Goal: Task Accomplishment & Management: Use online tool/utility

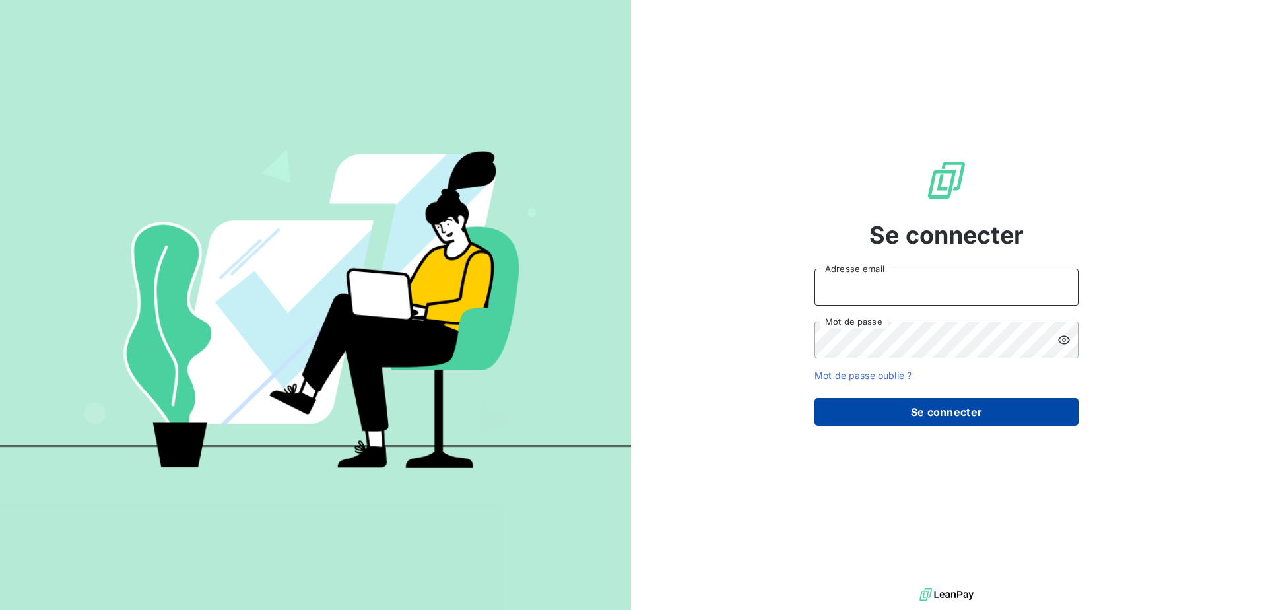
type input "[EMAIL_ADDRESS][DOMAIN_NAME]"
click at [908, 407] on button "Se connecter" at bounding box center [947, 412] width 264 height 28
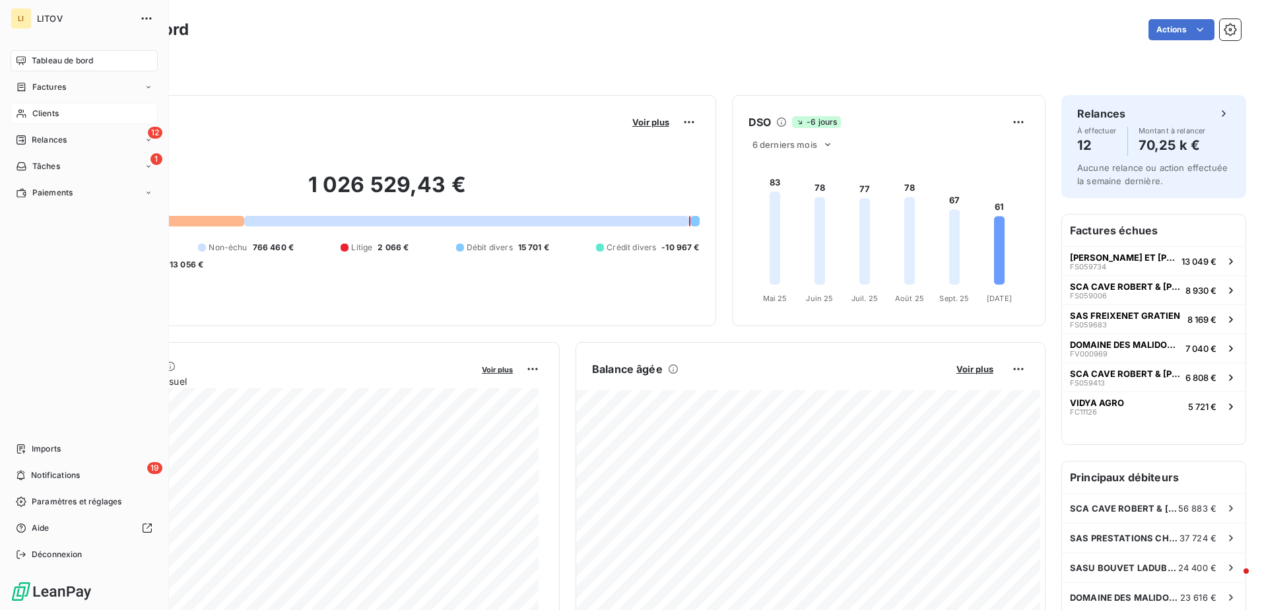
click at [46, 108] on div "Clients" at bounding box center [84, 113] width 147 height 21
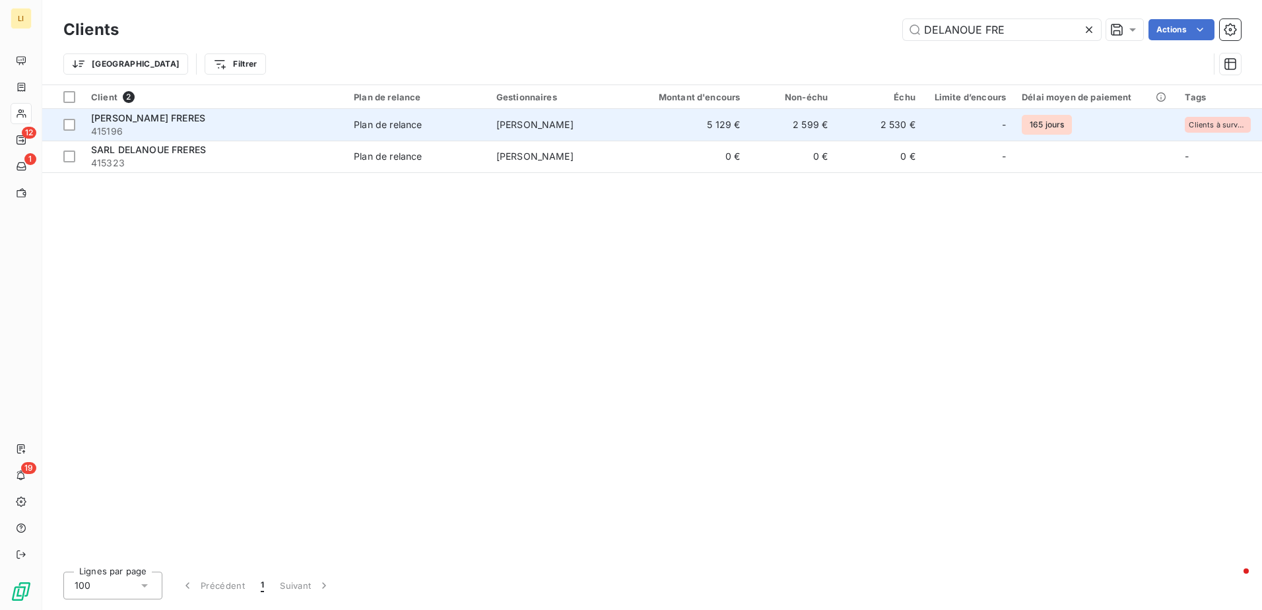
type input "DELANOUE FRE"
click at [213, 121] on div "[PERSON_NAME] FRERES" at bounding box center [214, 118] width 247 height 13
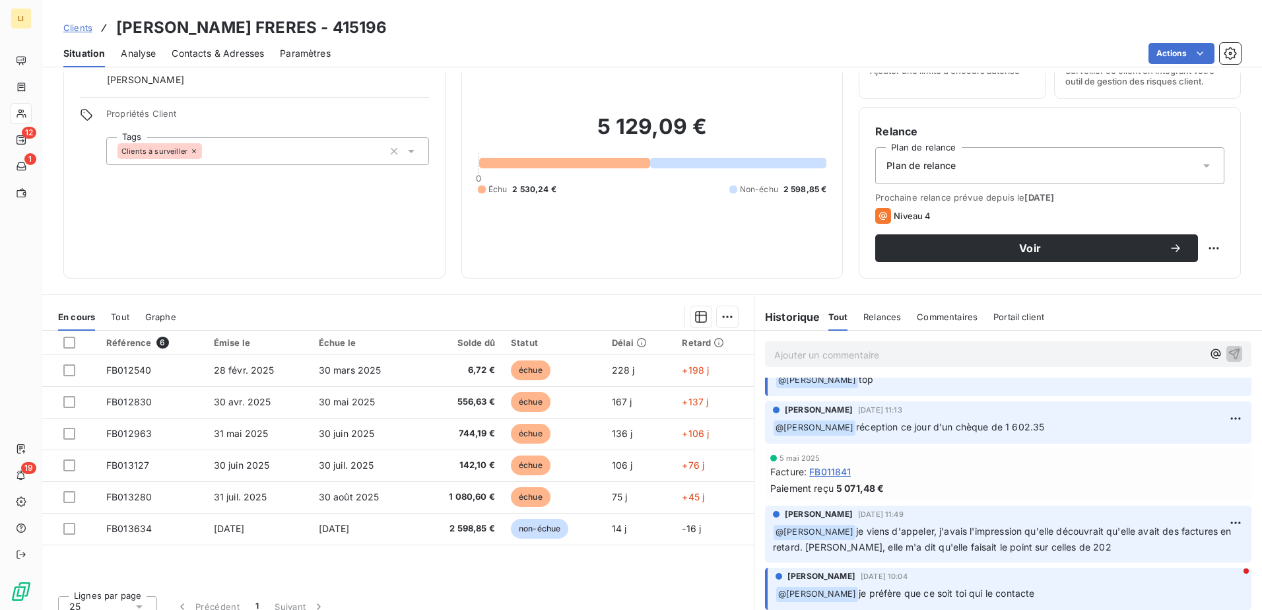
scroll to position [506, 0]
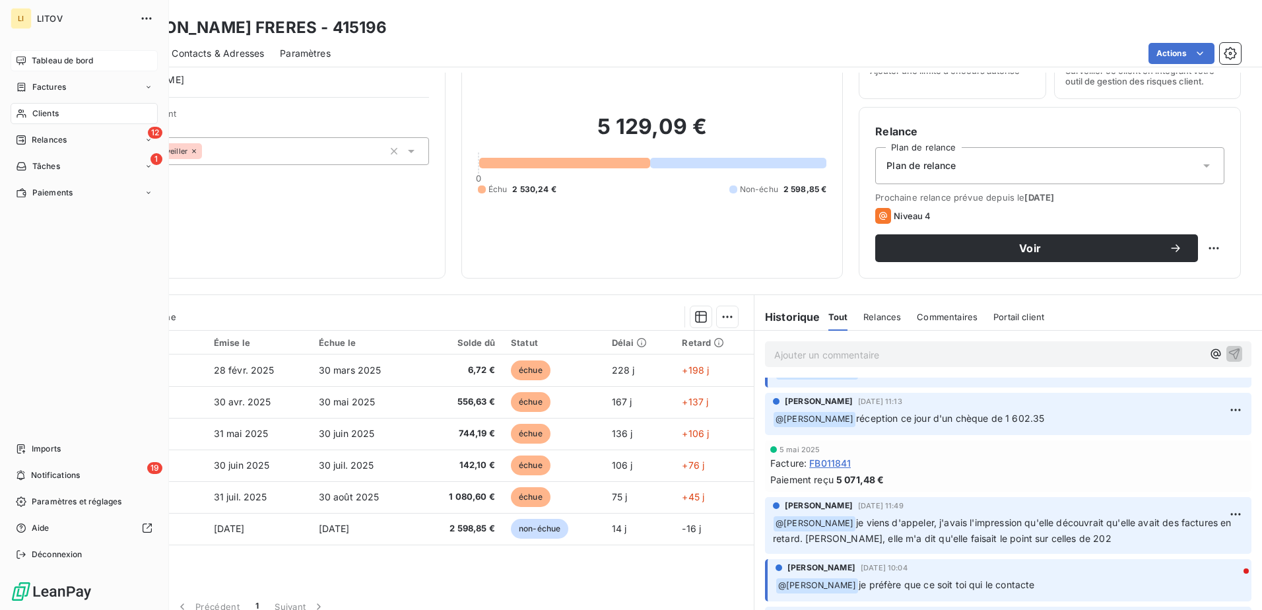
click at [48, 59] on span "Tableau de bord" at bounding box center [62, 61] width 61 height 12
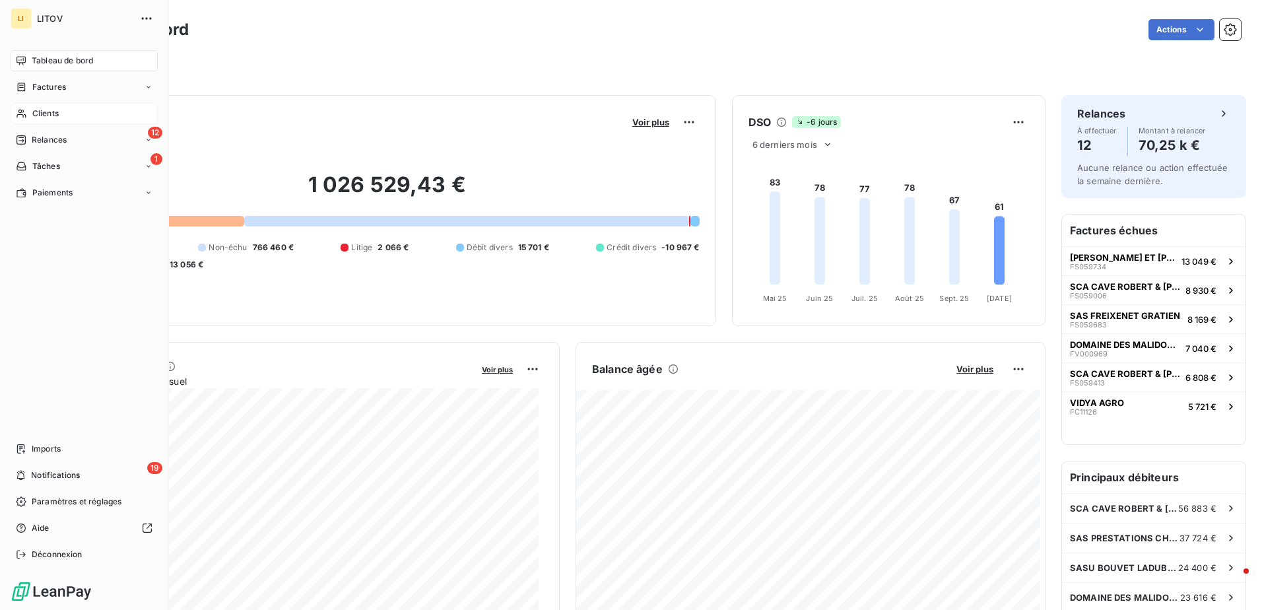
click at [51, 112] on span "Clients" at bounding box center [45, 114] width 26 height 12
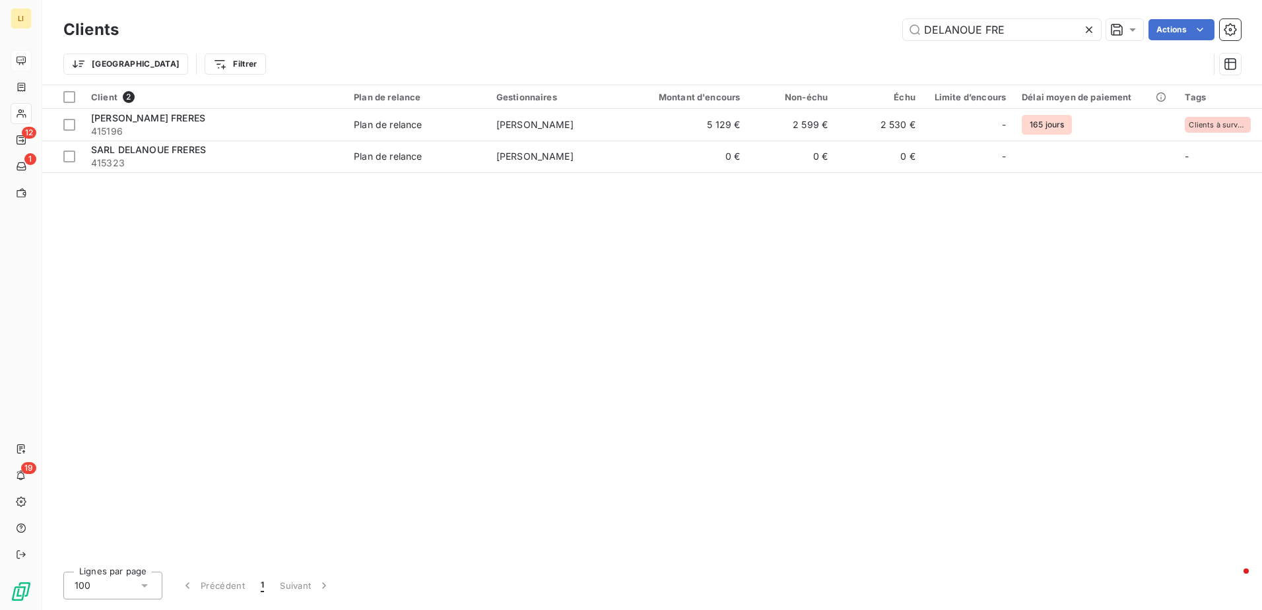
drag, startPoint x: 1011, startPoint y: 29, endPoint x: 880, endPoint y: 50, distance: 133.0
click at [880, 50] on div "Clients DELANOUE FRE Actions Trier Filtrer" at bounding box center [652, 50] width 1178 height 69
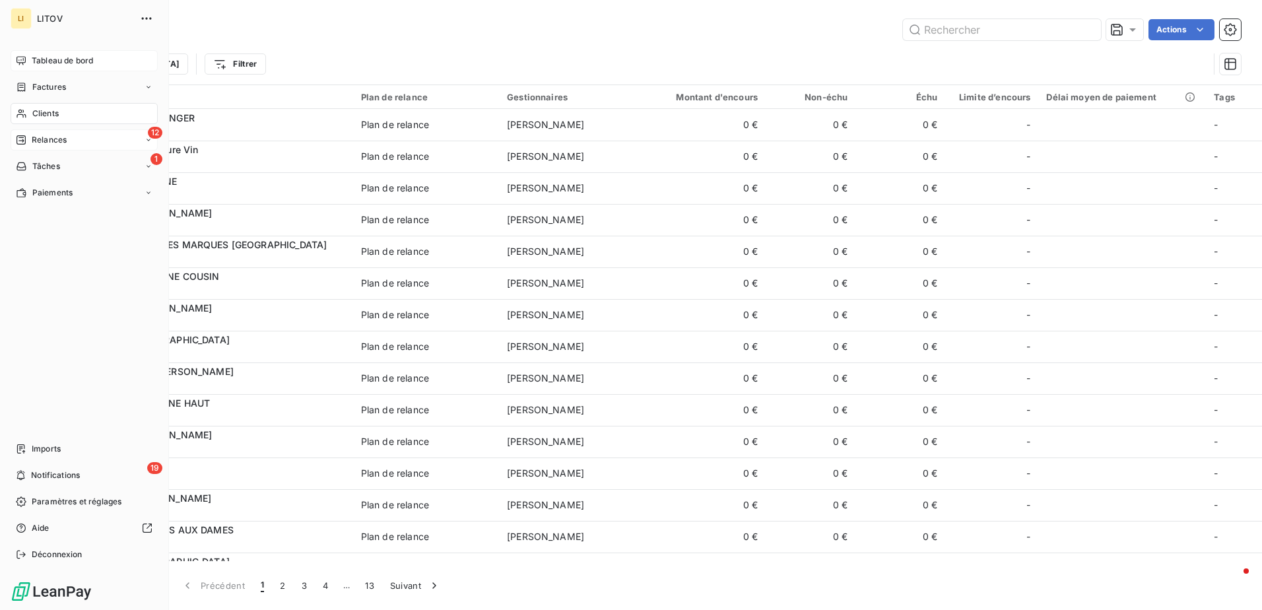
click at [38, 138] on span "Relances" at bounding box center [49, 140] width 35 height 12
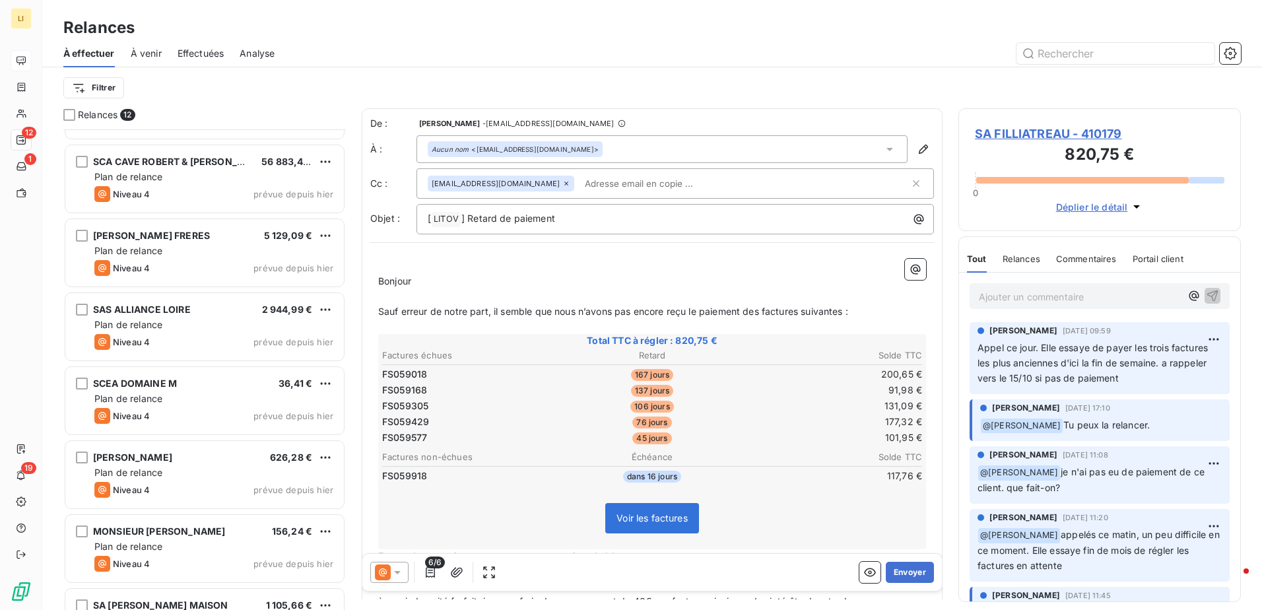
scroll to position [286, 0]
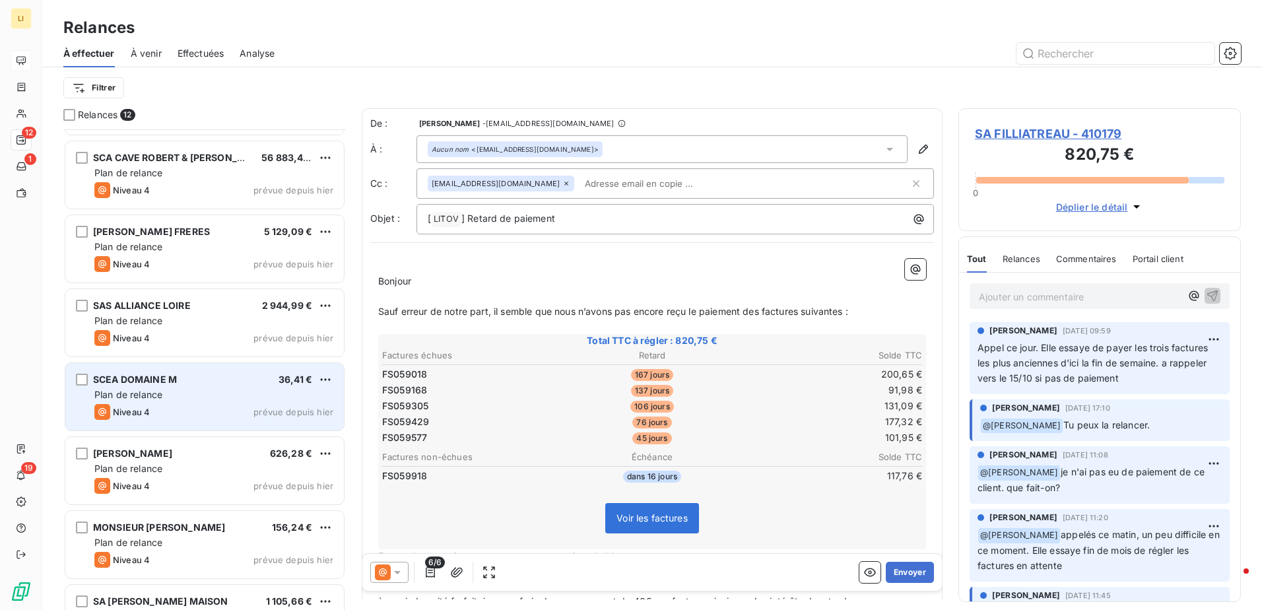
click at [215, 391] on div "Plan de relance" at bounding box center [213, 394] width 239 height 13
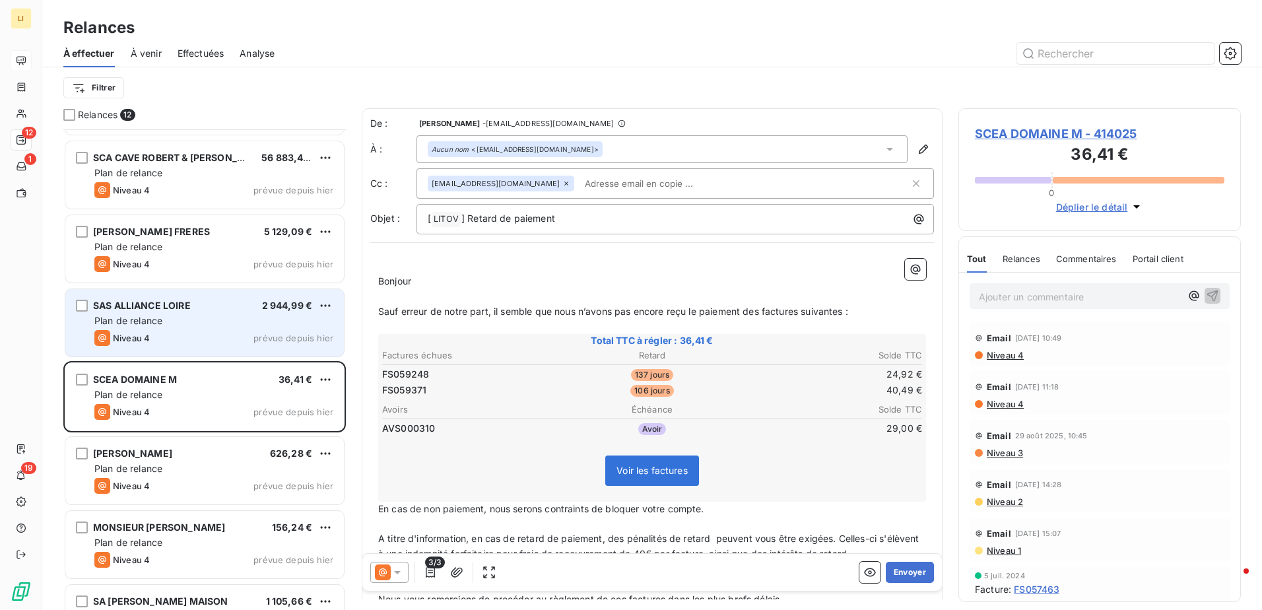
click at [213, 306] on div "SAS ALLIANCE LOIRE 2 944,99 €" at bounding box center [213, 306] width 239 height 12
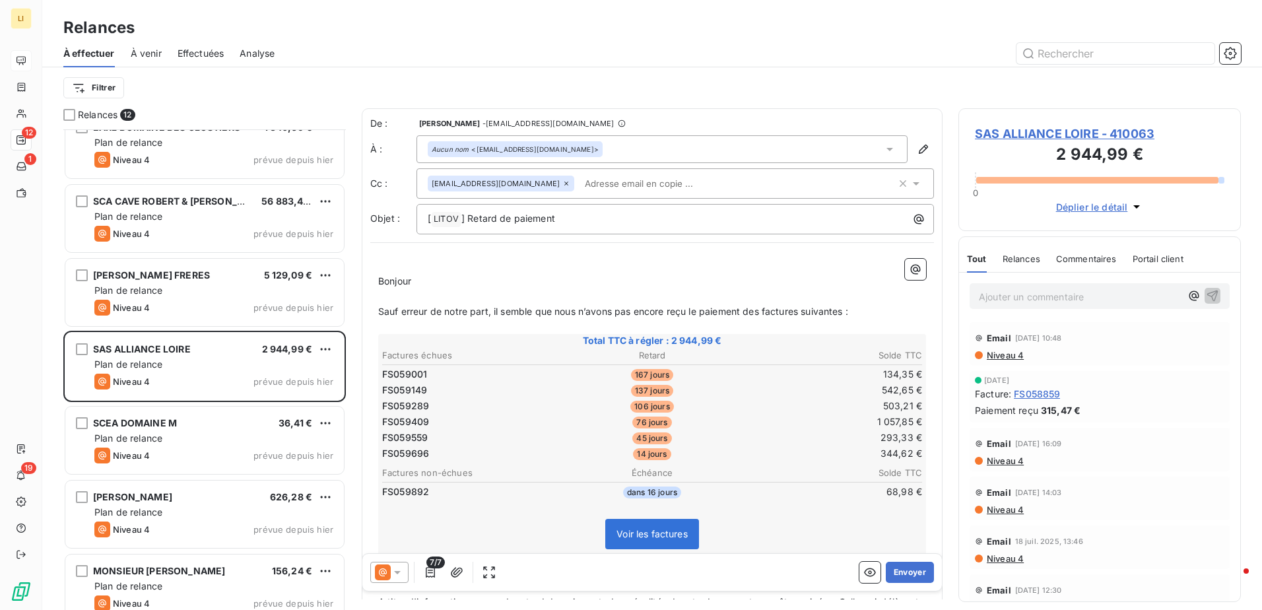
scroll to position [177, 0]
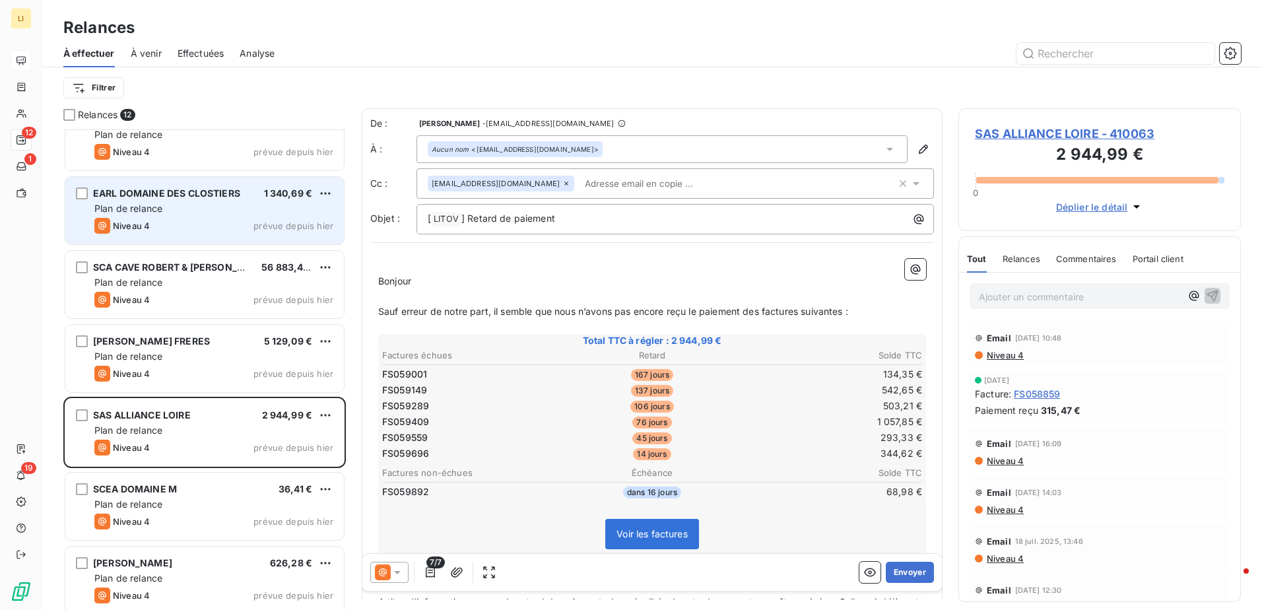
click at [238, 224] on div "Niveau 4 prévue depuis hier" at bounding box center [213, 226] width 239 height 16
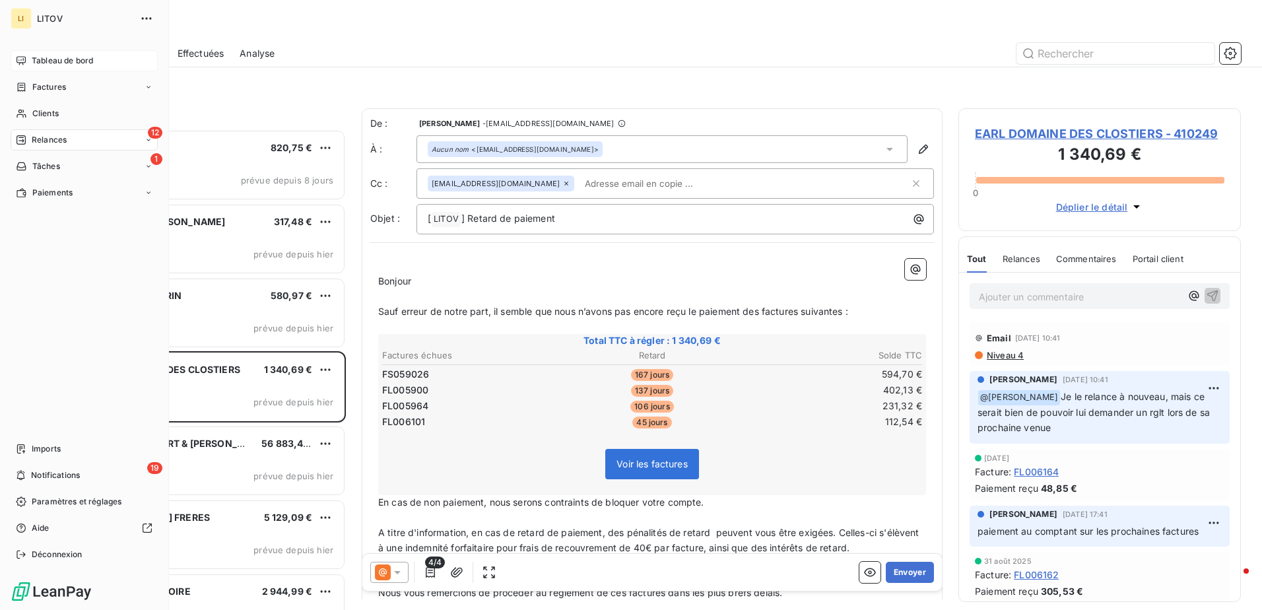
click at [25, 56] on icon at bounding box center [21, 60] width 11 height 11
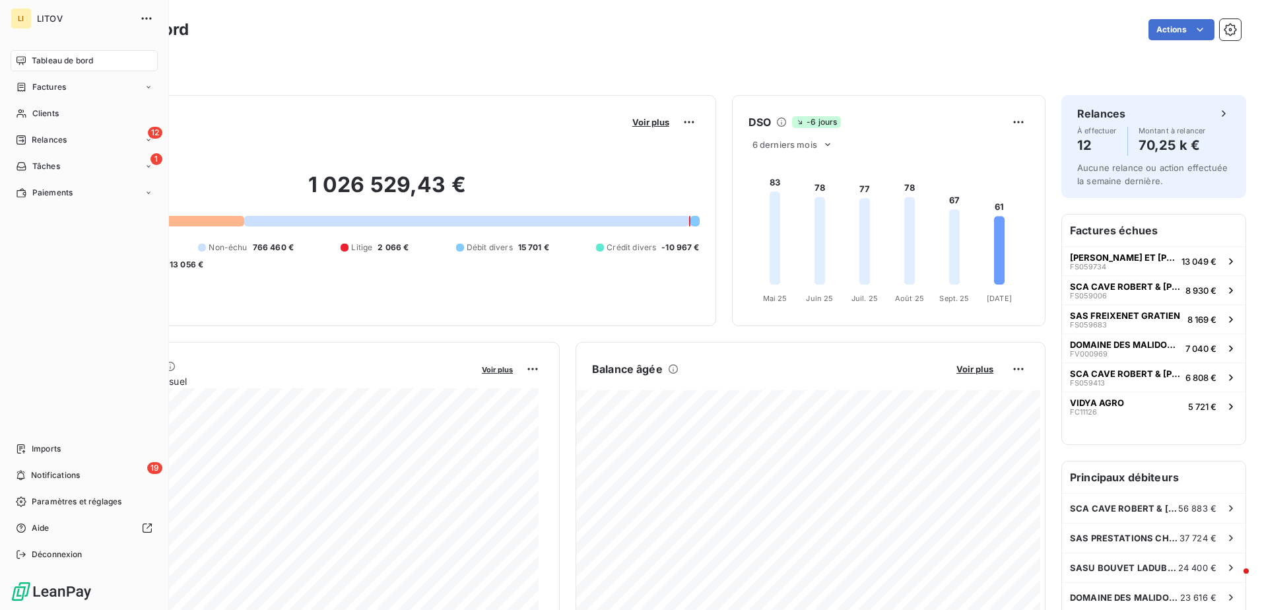
click at [38, 58] on span "Tableau de bord" at bounding box center [62, 61] width 61 height 12
click at [42, 130] on div "12 Relances" at bounding box center [84, 139] width 147 height 21
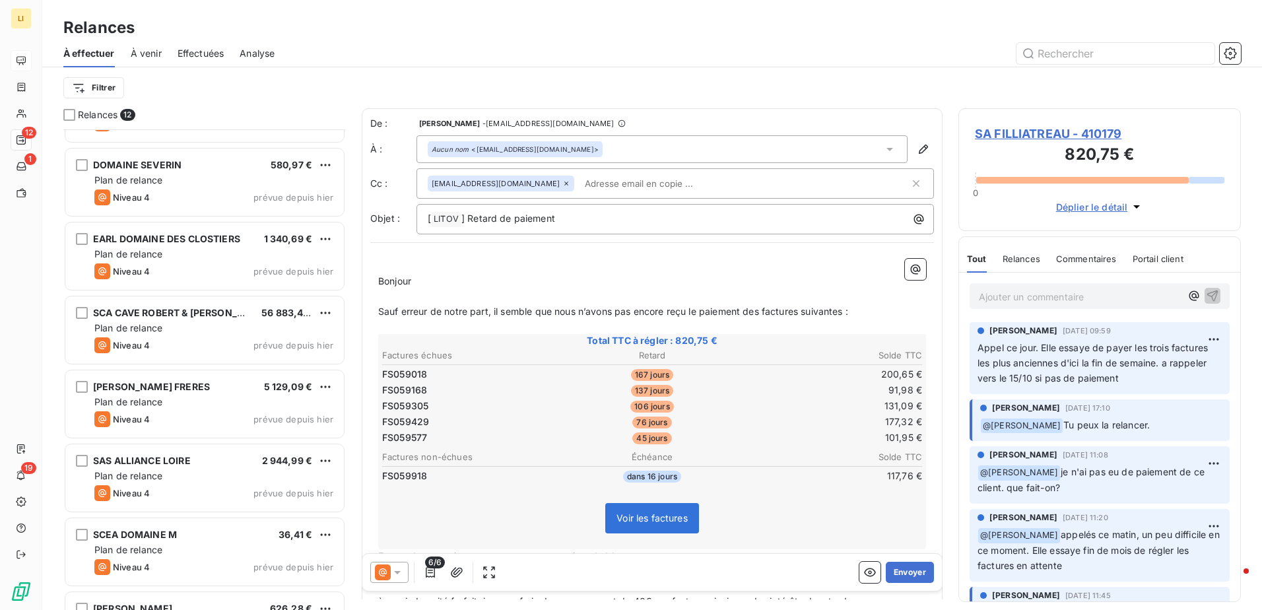
scroll to position [133, 0]
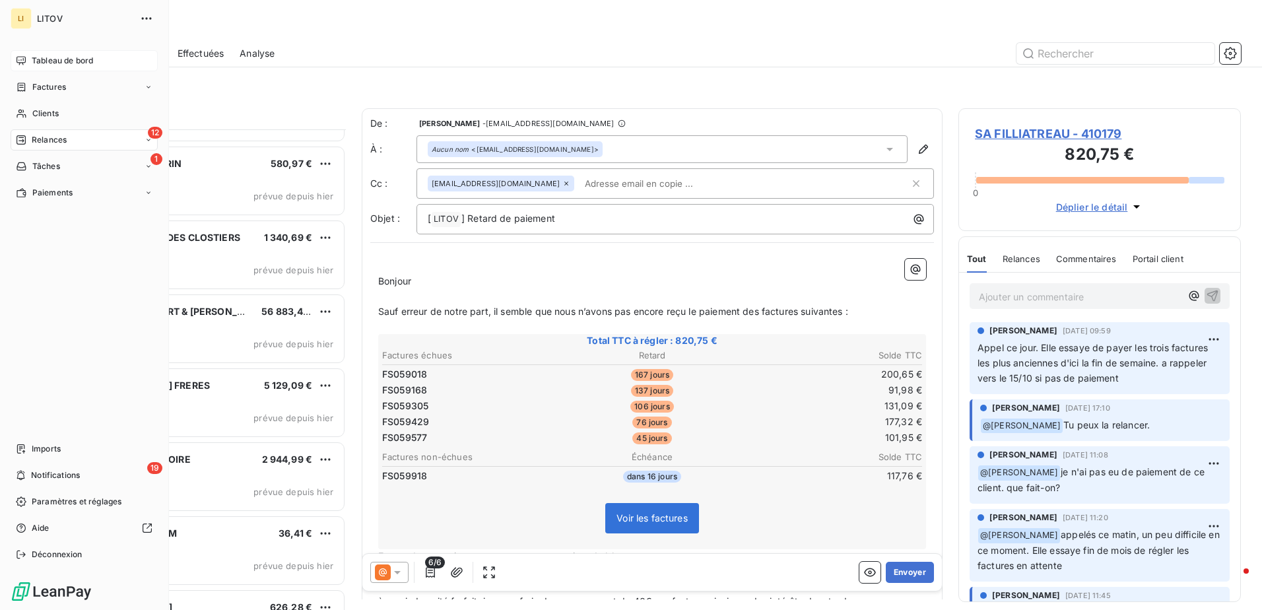
click at [82, 55] on span "Tableau de bord" at bounding box center [62, 61] width 61 height 12
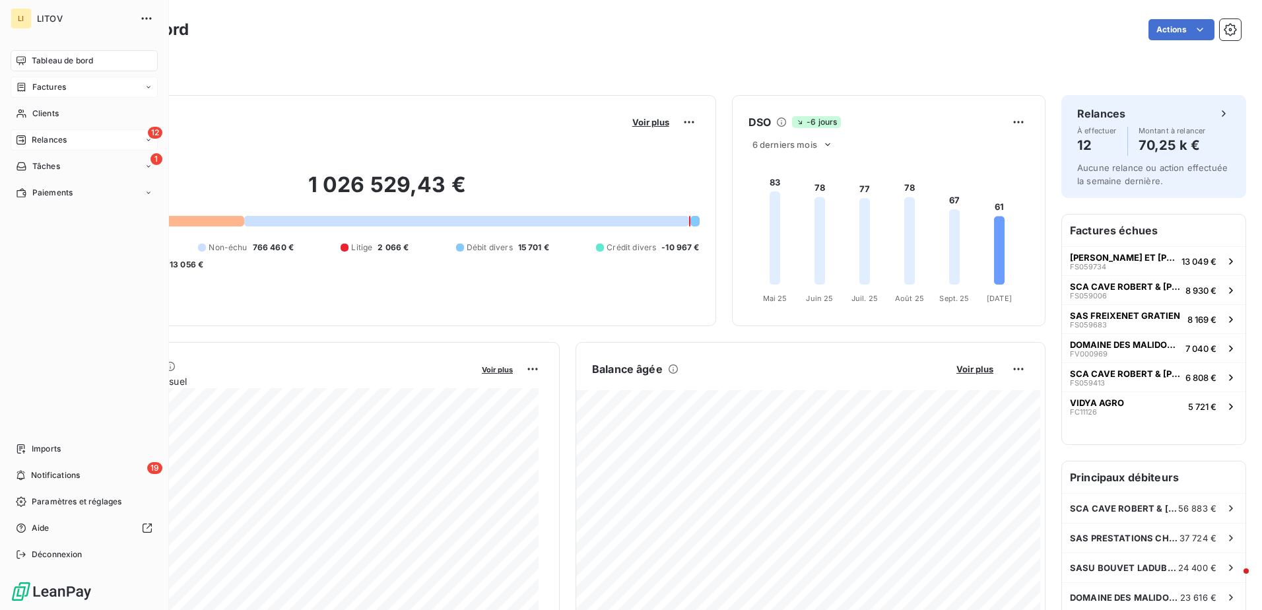
click at [25, 90] on icon at bounding box center [22, 87] width 8 height 9
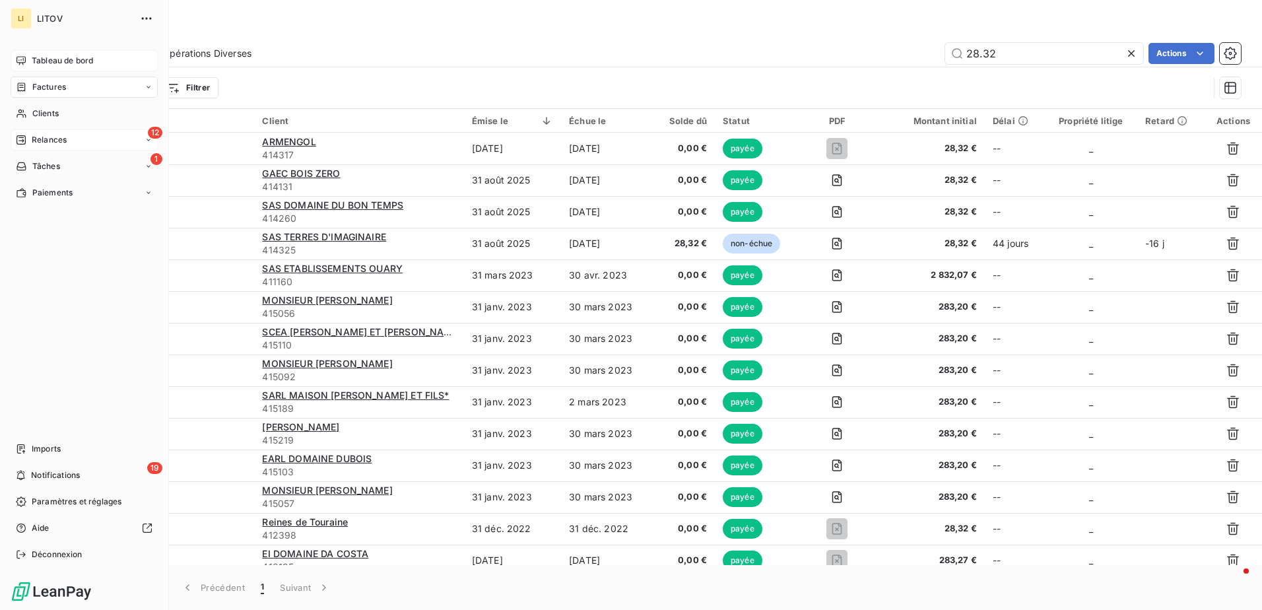
click at [35, 52] on div "Tableau de bord" at bounding box center [84, 60] width 147 height 21
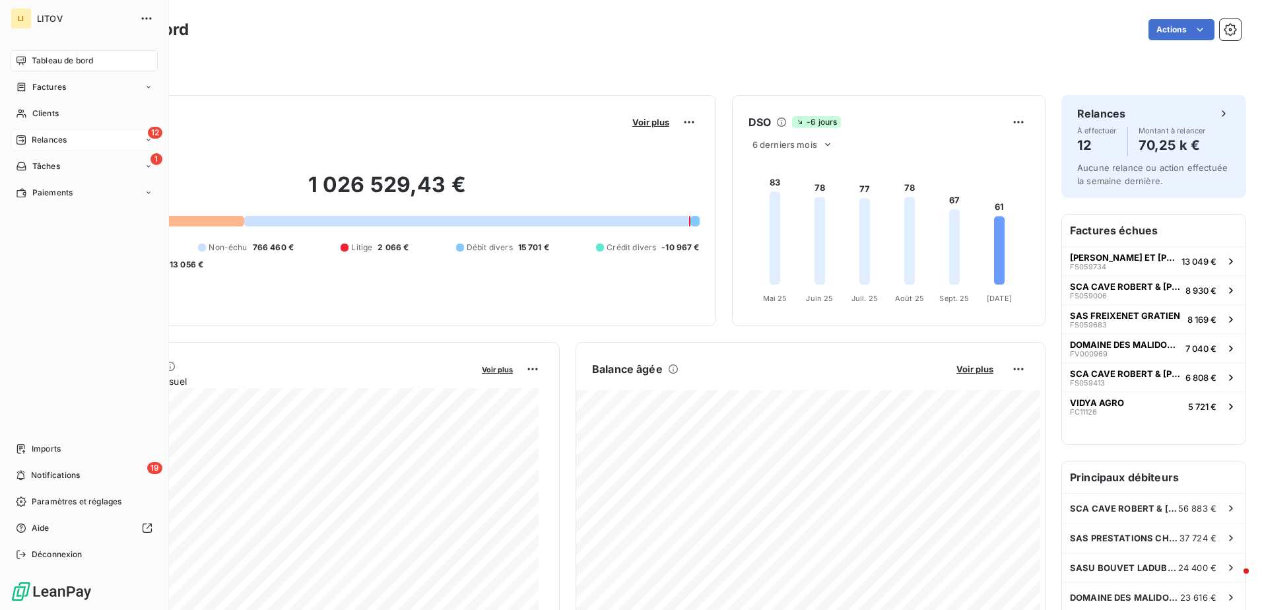
click at [65, 59] on span "Tableau de bord" at bounding box center [62, 61] width 61 height 12
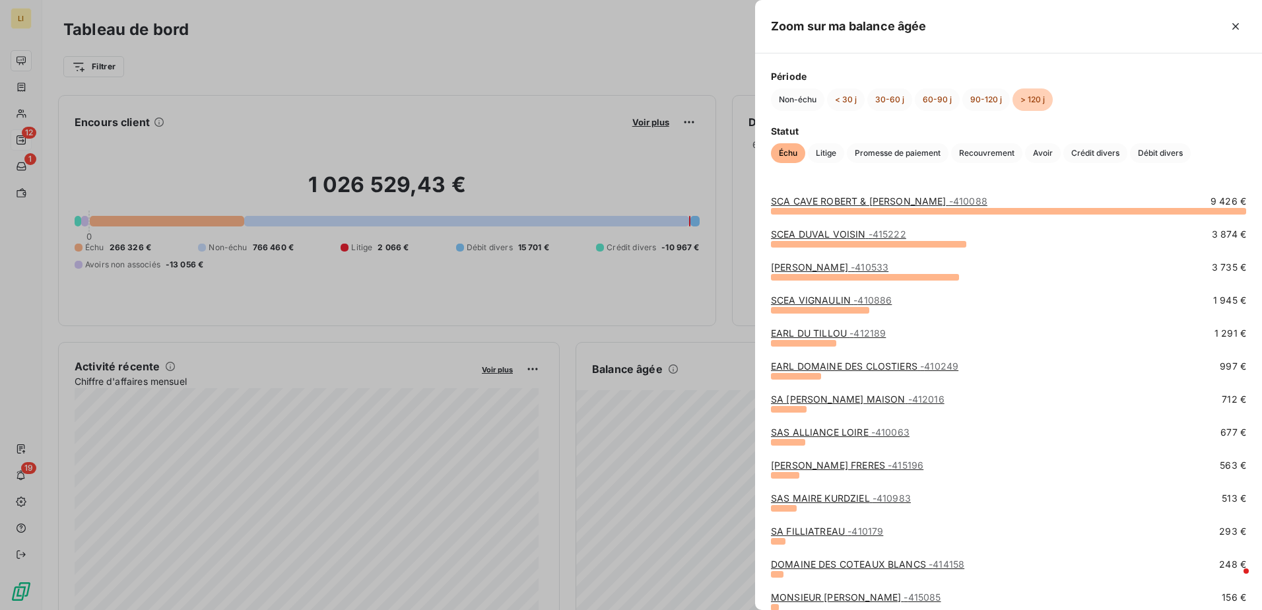
click at [18, 60] on div at bounding box center [631, 305] width 1262 height 610
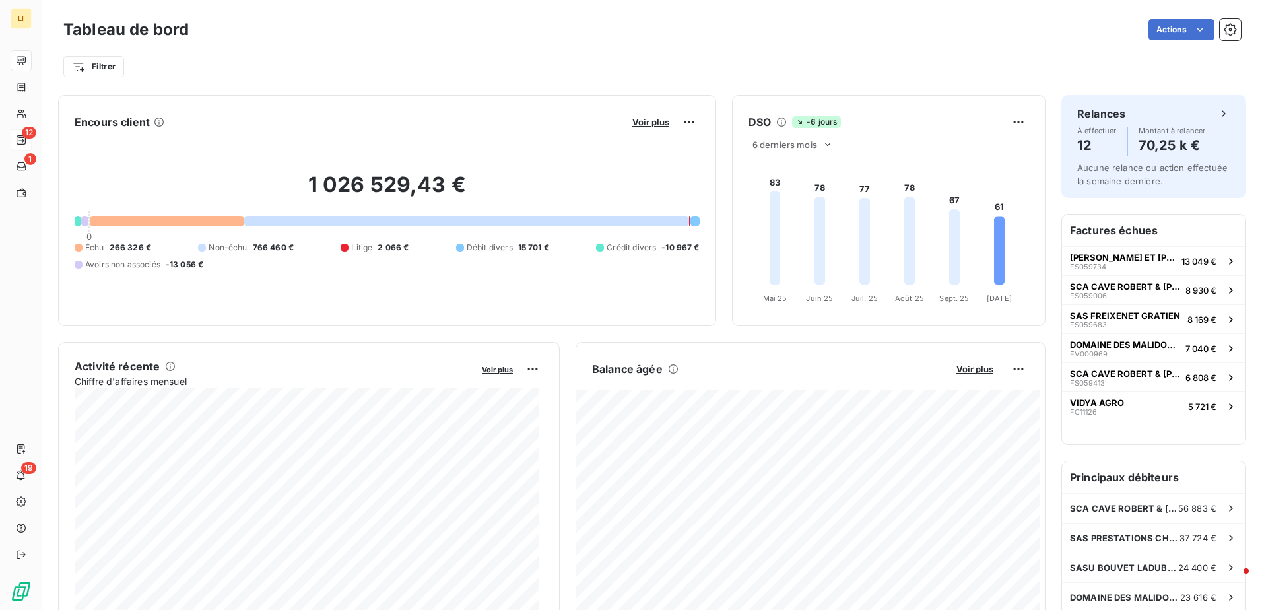
click at [426, 49] on div "Filtrer" at bounding box center [652, 62] width 1178 height 36
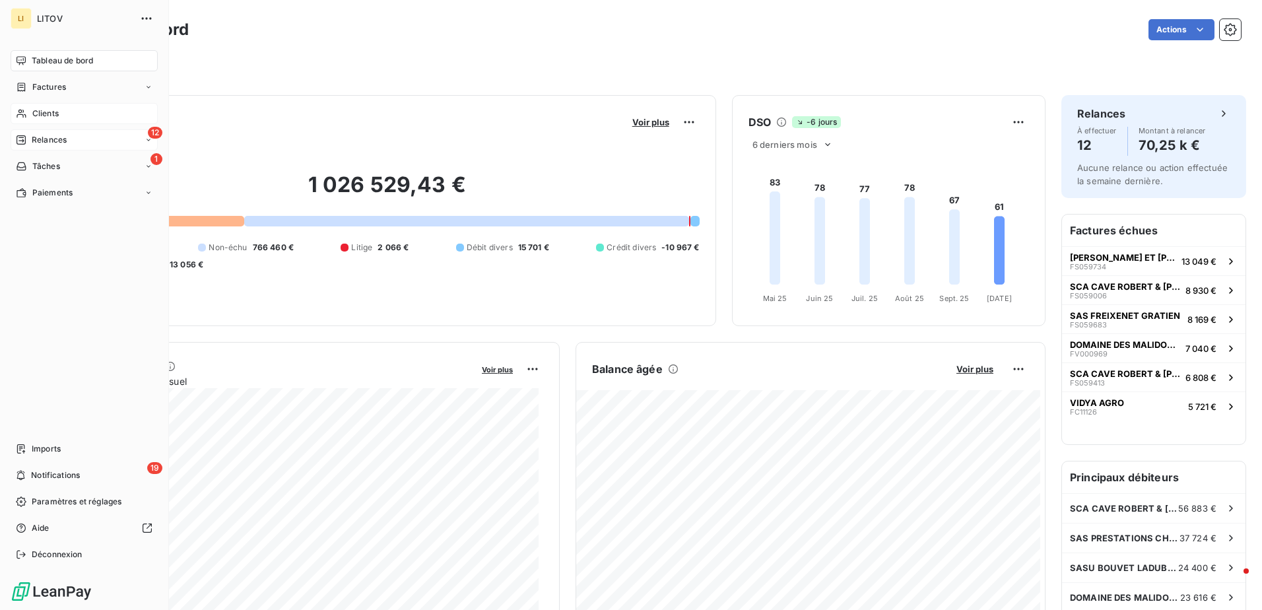
click at [30, 110] on div "Clients" at bounding box center [84, 113] width 147 height 21
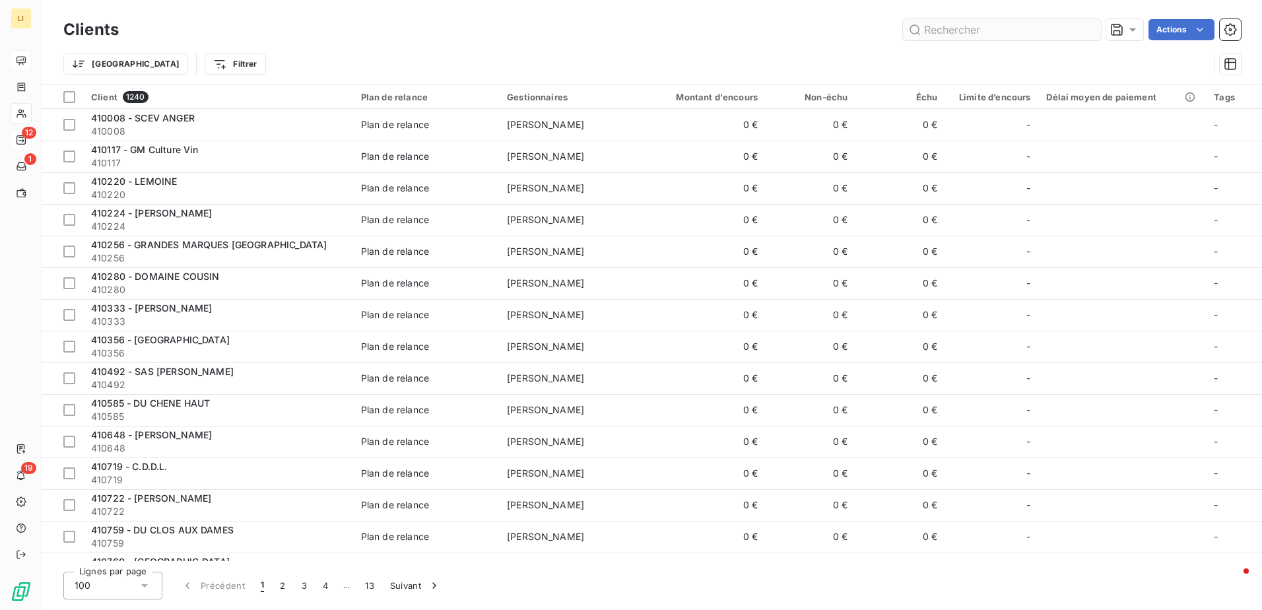
click at [950, 31] on input "text" at bounding box center [1002, 29] width 198 height 21
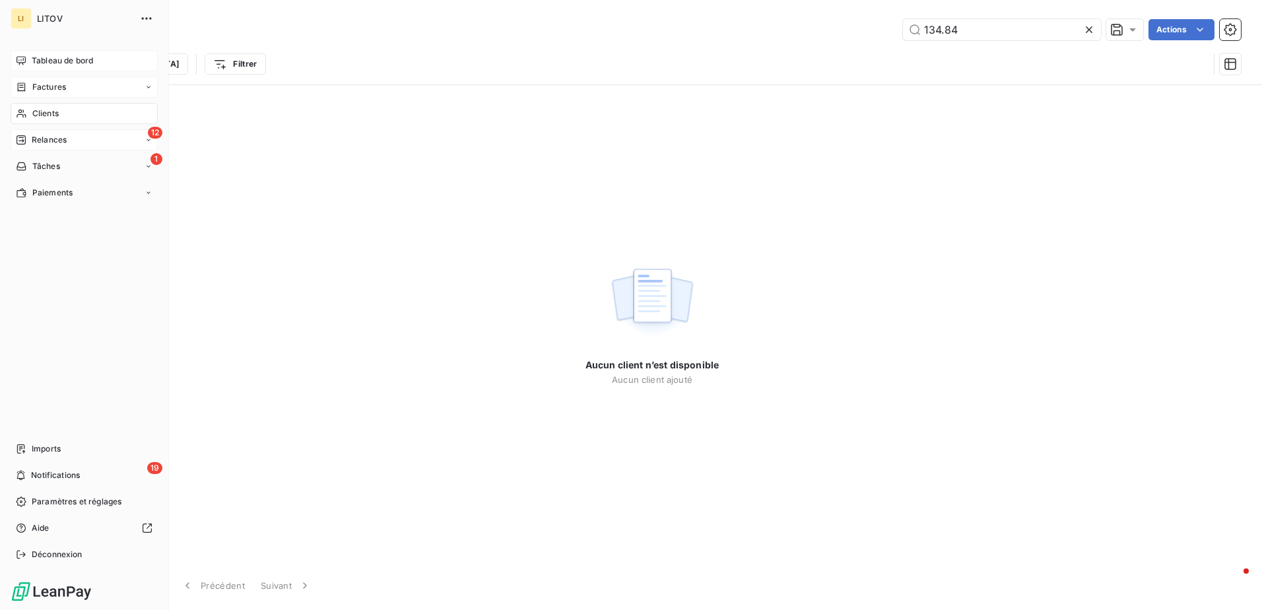
type input "134.84"
click at [43, 81] on div "Factures" at bounding box center [84, 87] width 147 height 21
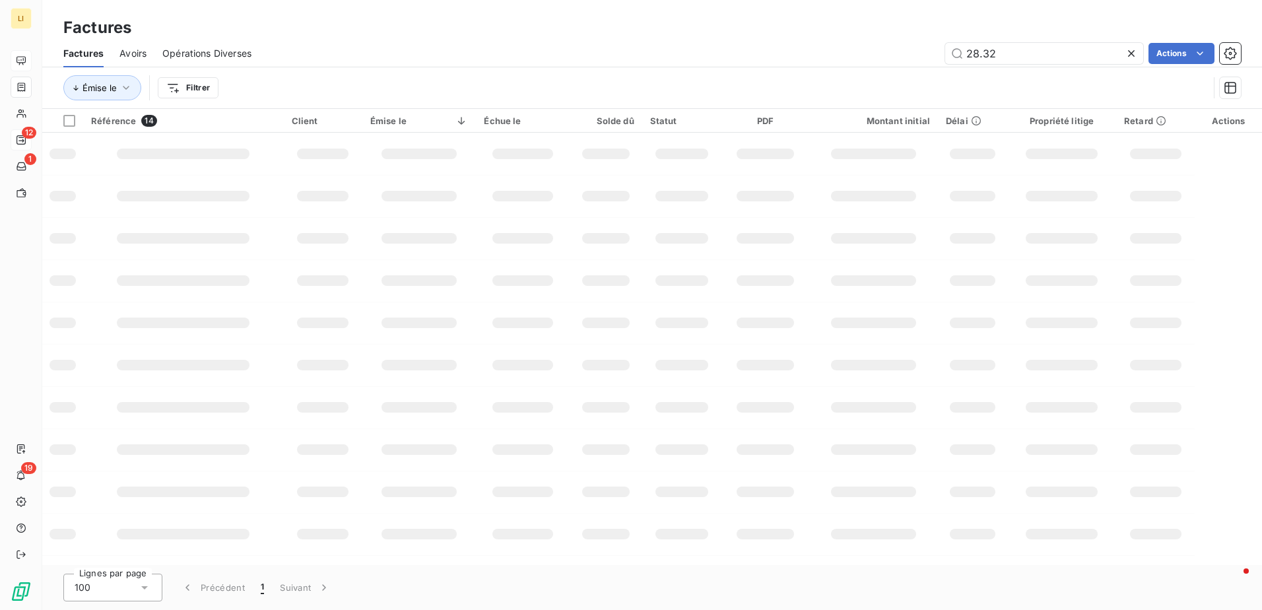
drag, startPoint x: 1018, startPoint y: 52, endPoint x: 817, endPoint y: 51, distance: 201.3
click at [817, 51] on div "28.32 Actions" at bounding box center [754, 53] width 974 height 21
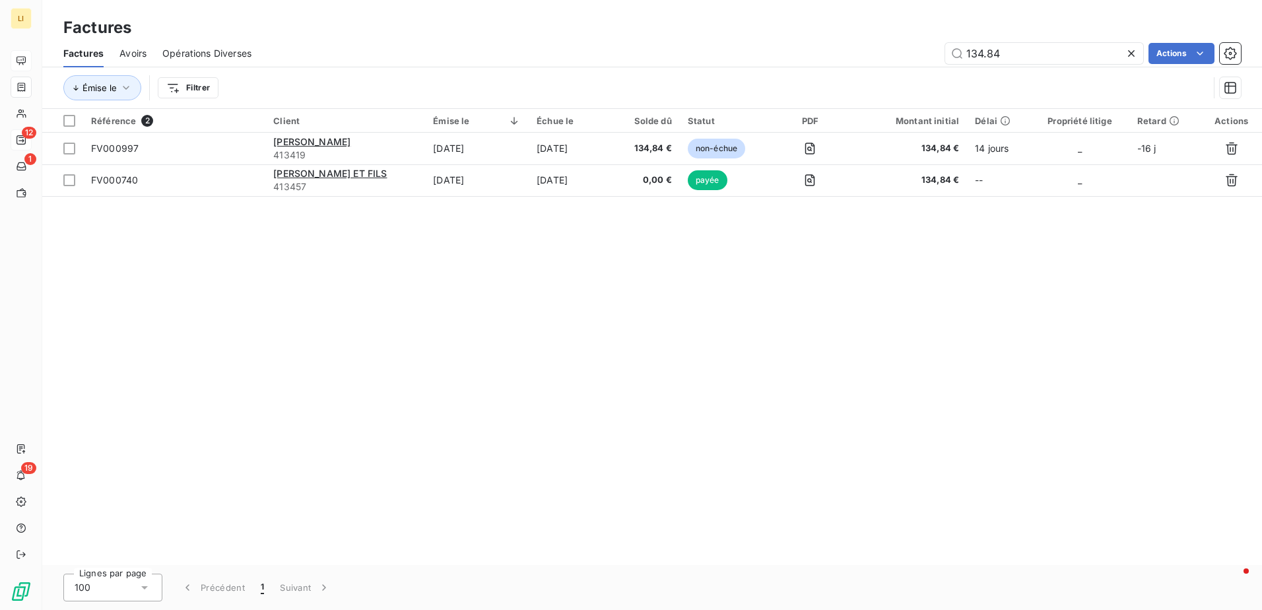
type input "134.84"
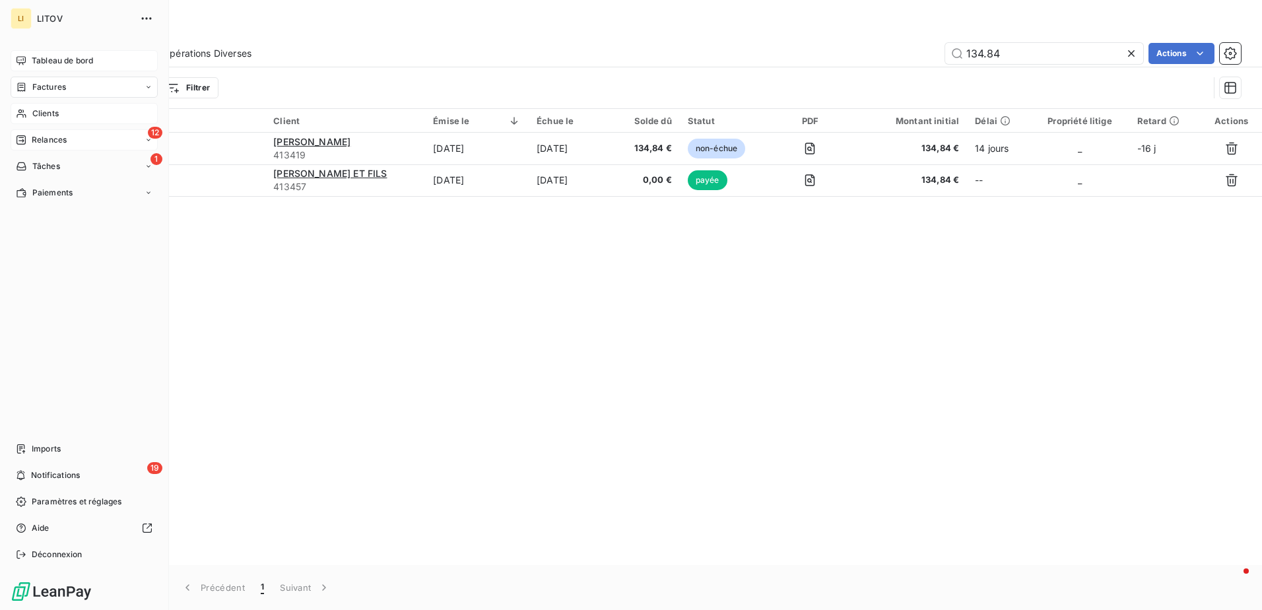
click at [34, 116] on span "Clients" at bounding box center [45, 114] width 26 height 12
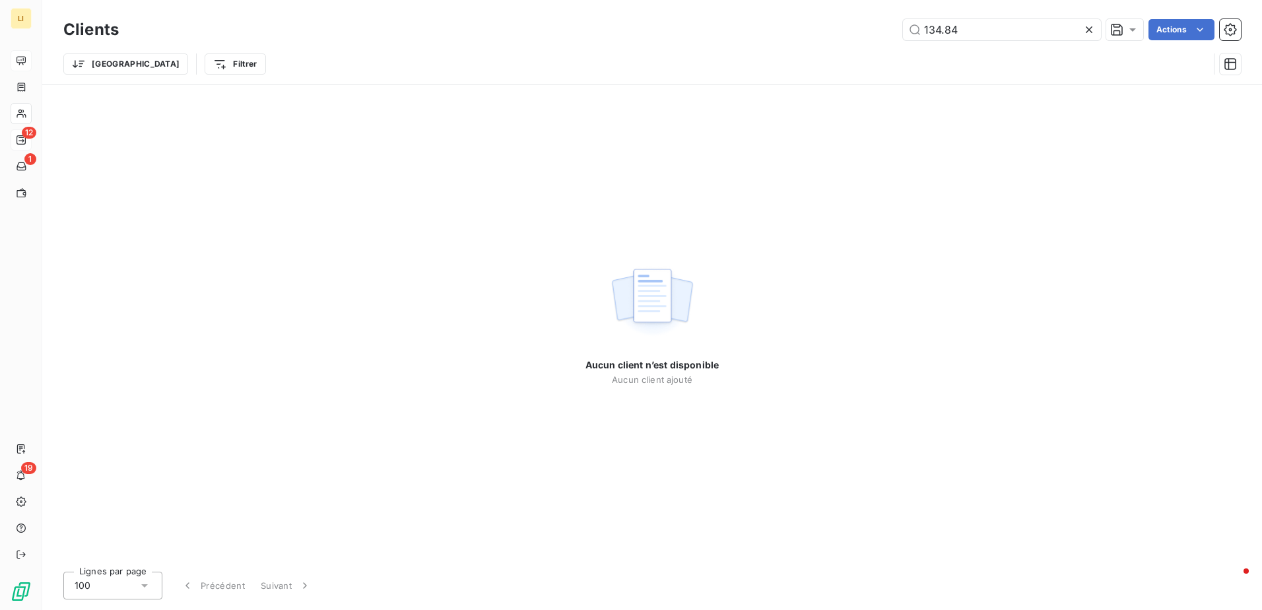
drag, startPoint x: 975, startPoint y: 30, endPoint x: 696, endPoint y: 61, distance: 280.2
click at [731, 59] on div "Clients 134.84 Actions Trier Filtrer" at bounding box center [652, 50] width 1178 height 69
click at [931, 30] on input "seeri" at bounding box center [1002, 29] width 198 height 21
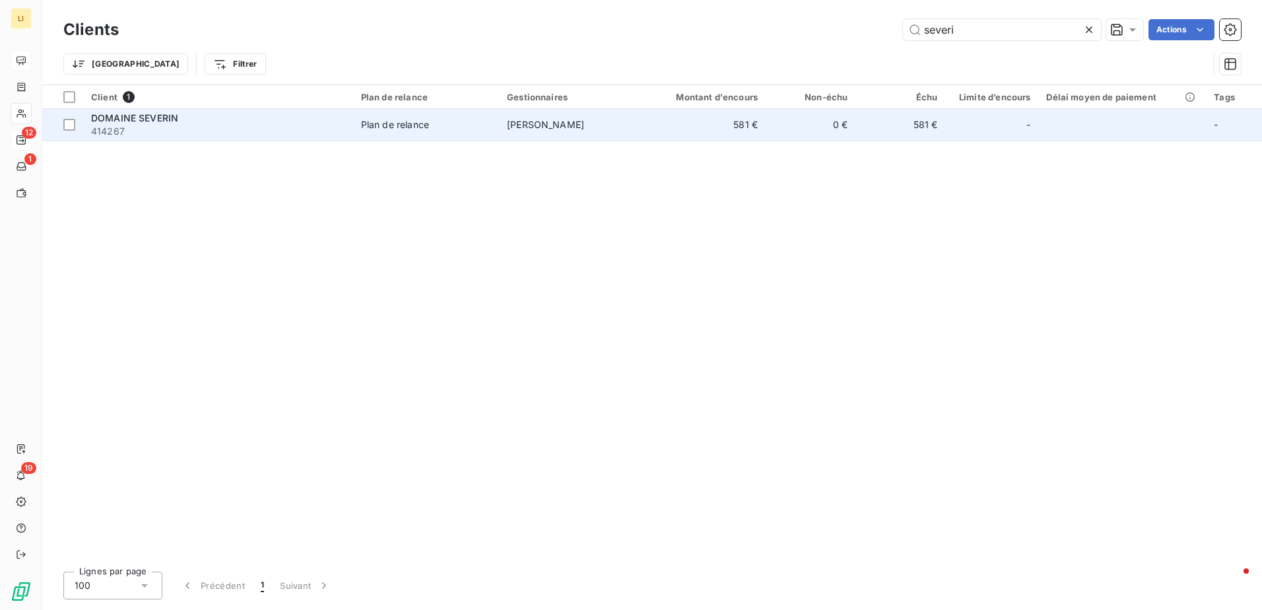
type input "severi"
click at [171, 129] on span "414267" at bounding box center [218, 131] width 254 height 13
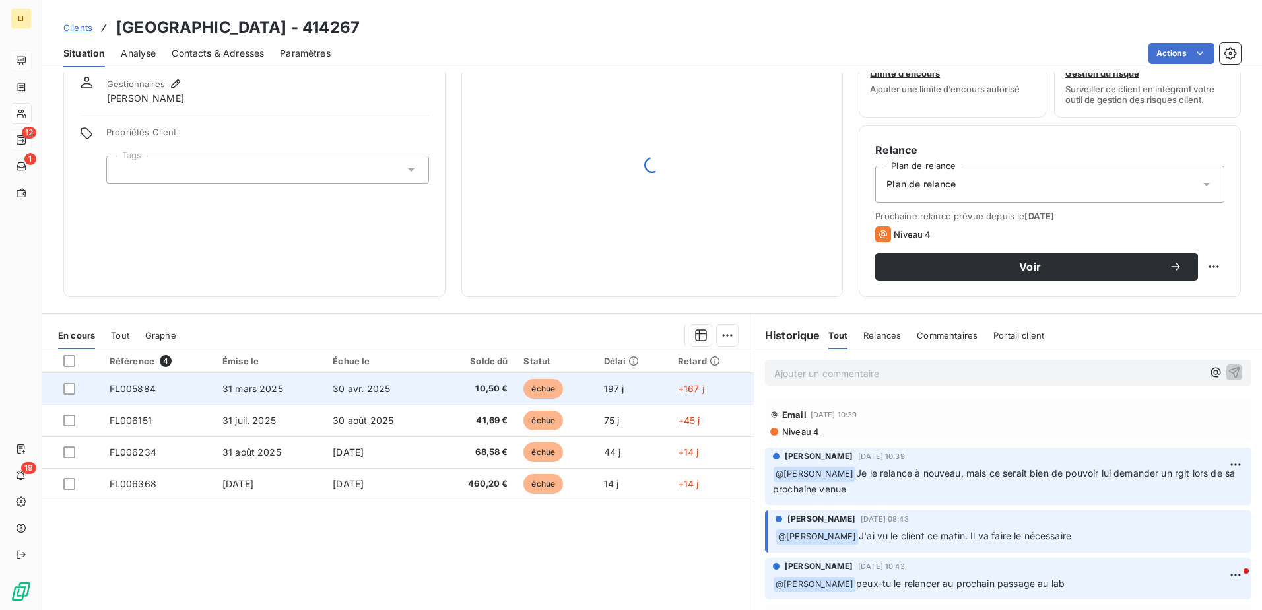
scroll to position [81, 0]
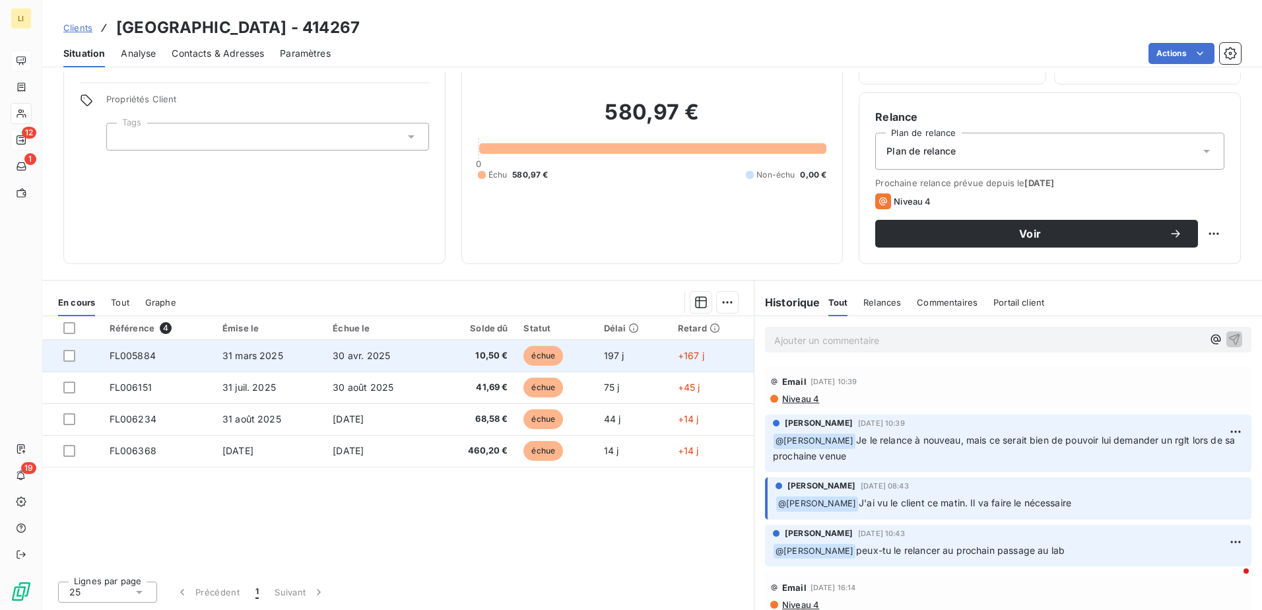
click at [492, 356] on span "10,50 €" at bounding box center [476, 355] width 65 height 13
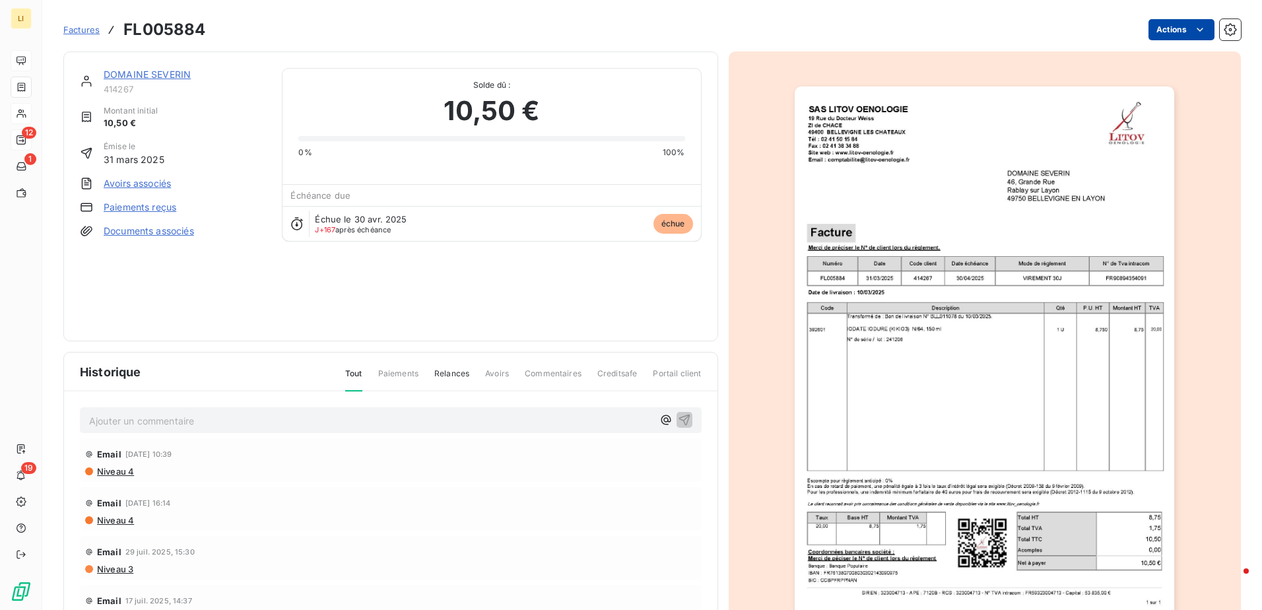
click at [1174, 23] on html "LI 12 1 19 Factures FL005884 Actions DOMAINE SEVERIN 414267 Montant initial 10,…" at bounding box center [631, 305] width 1262 height 610
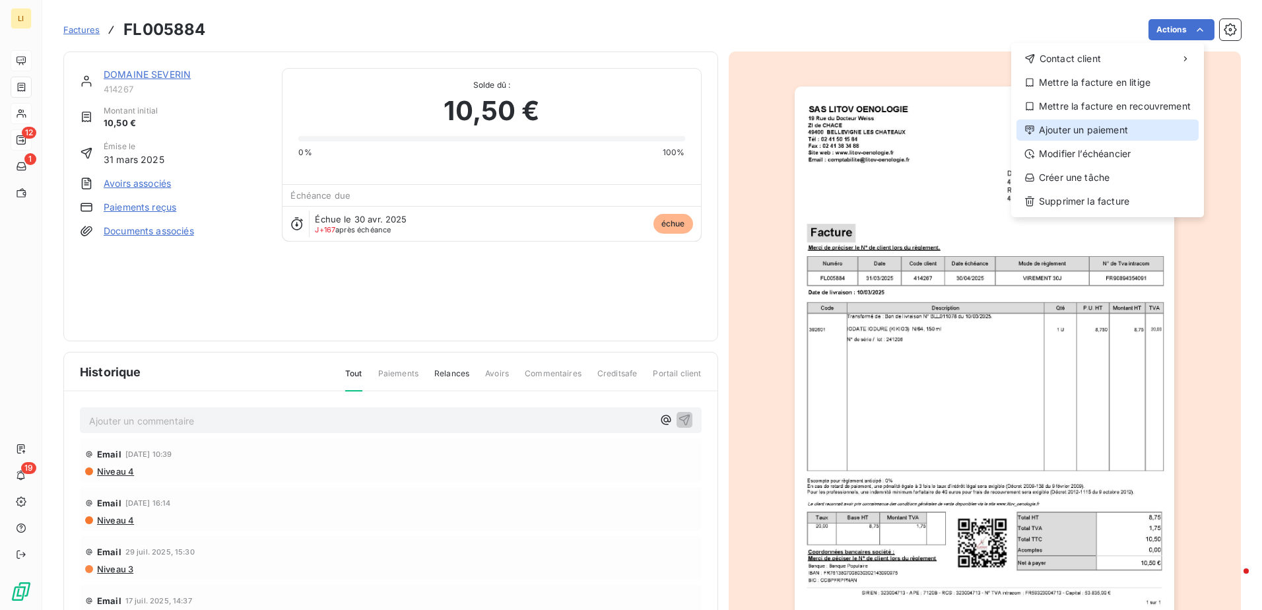
click at [1102, 124] on div "Ajouter un paiement" at bounding box center [1108, 129] width 182 height 21
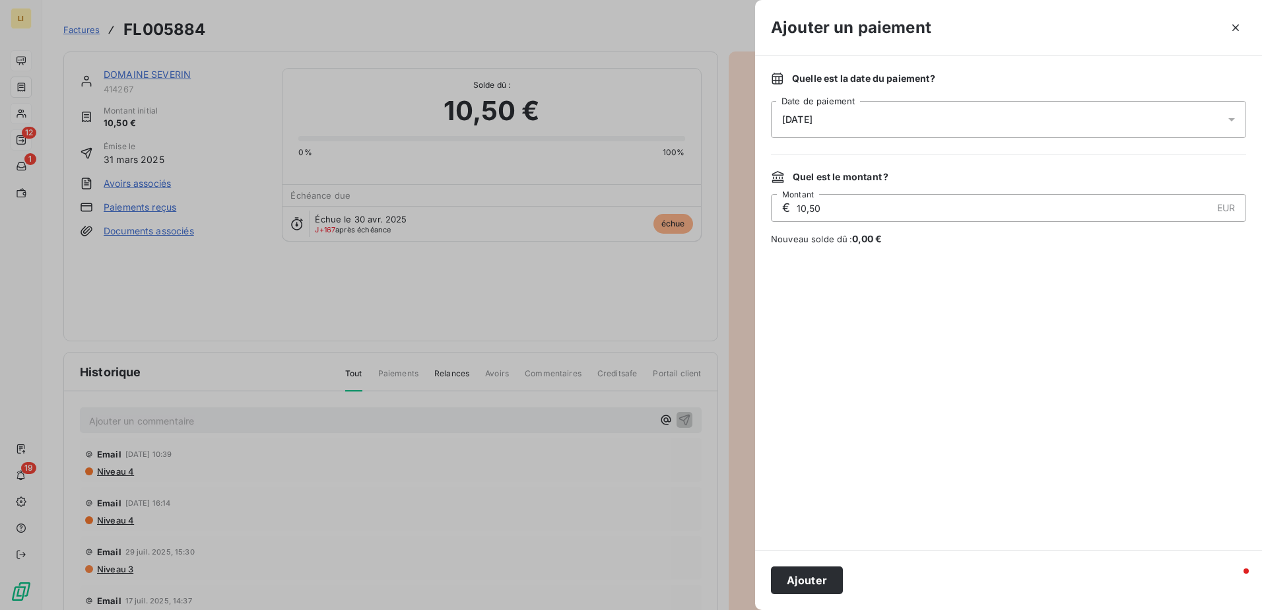
drag, startPoint x: 794, startPoint y: 570, endPoint x: 772, endPoint y: 540, distance: 36.8
click at [793, 570] on button "Ajouter" at bounding box center [807, 580] width 72 height 28
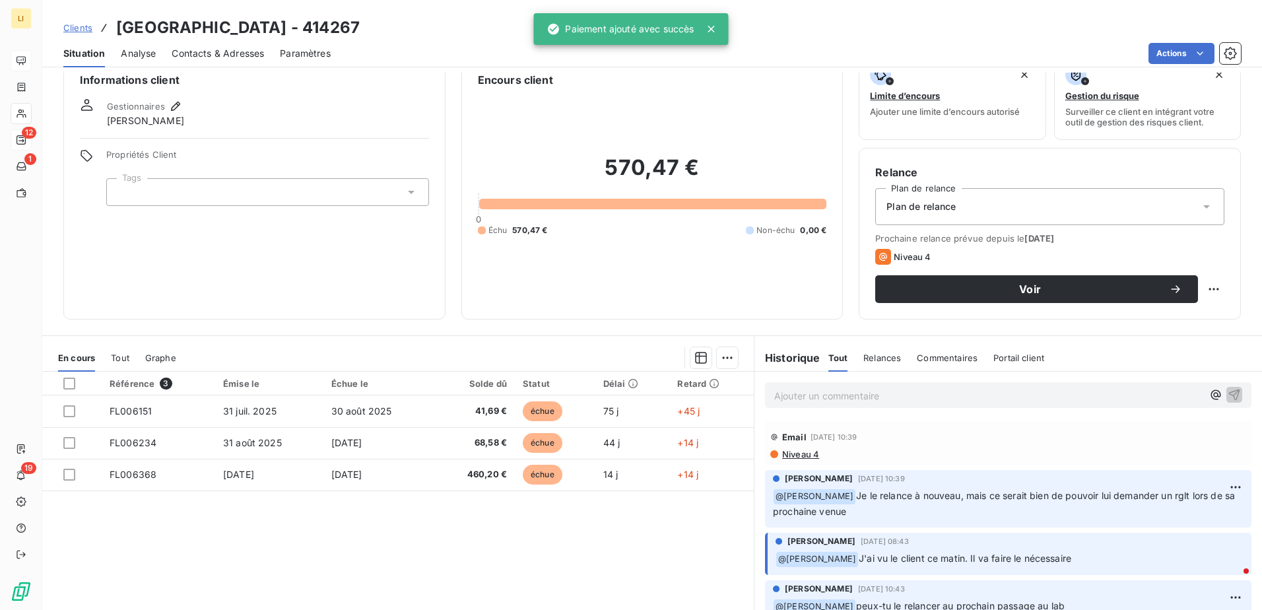
scroll to position [81, 0]
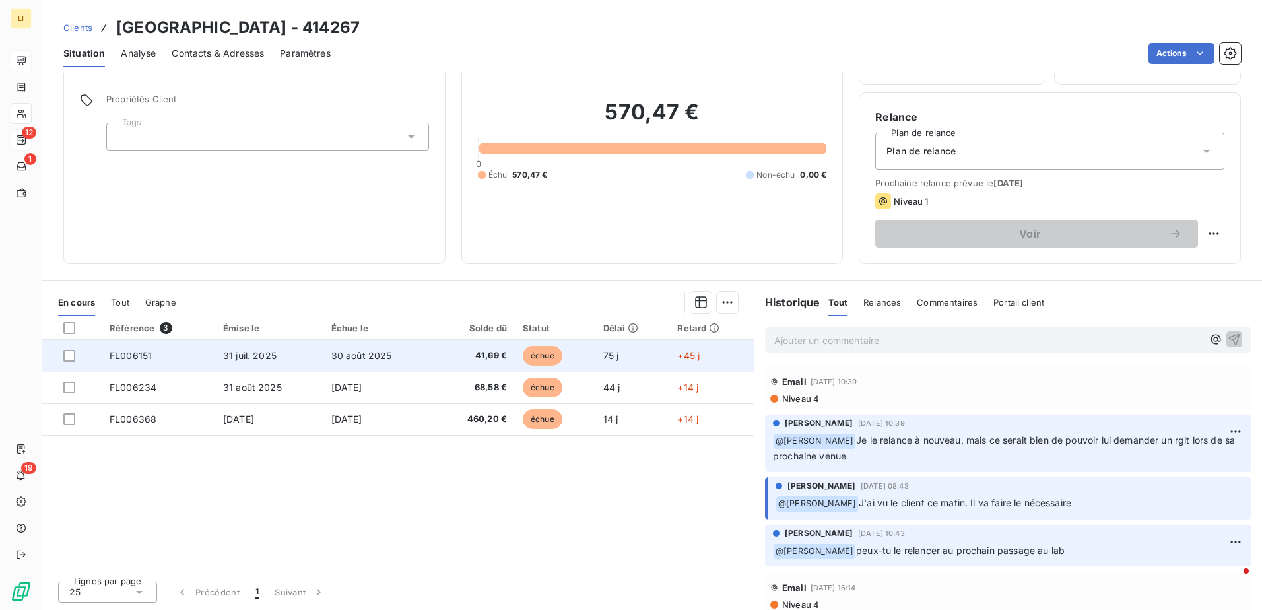
click at [399, 360] on td "30 août 2025" at bounding box center [378, 356] width 111 height 32
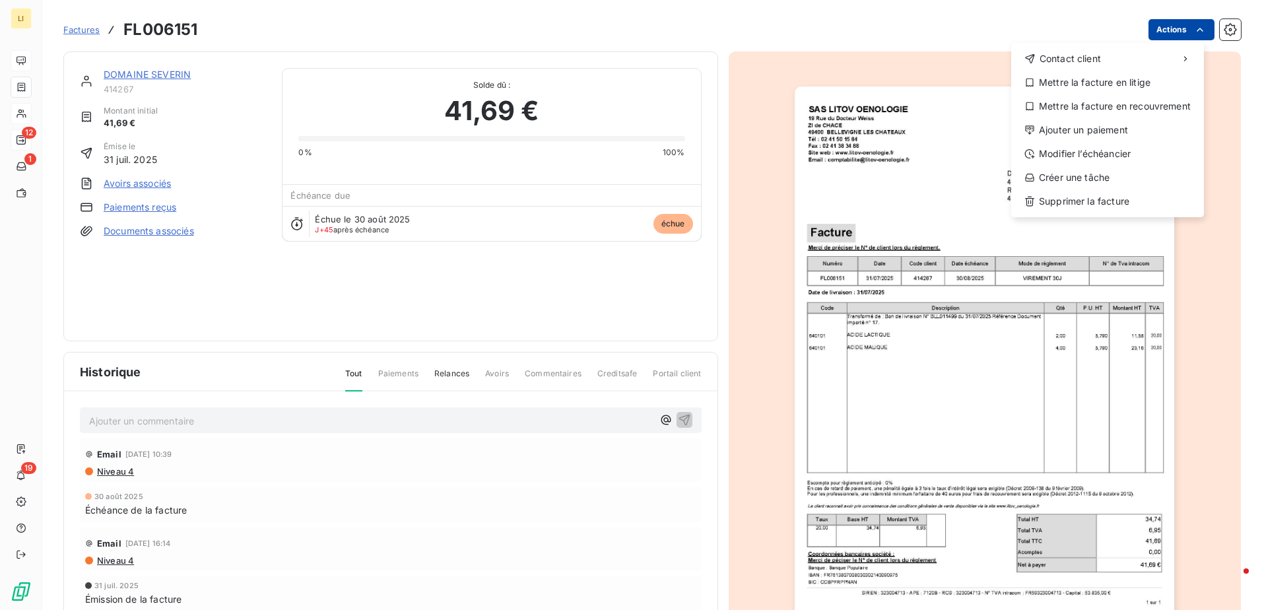
click at [1174, 27] on html "LI 12 1 19 Factures FL006151 Actions Contact client Mettre la facture en litige…" at bounding box center [631, 305] width 1262 height 610
click at [1108, 133] on div "Ajouter un paiement" at bounding box center [1108, 129] width 182 height 21
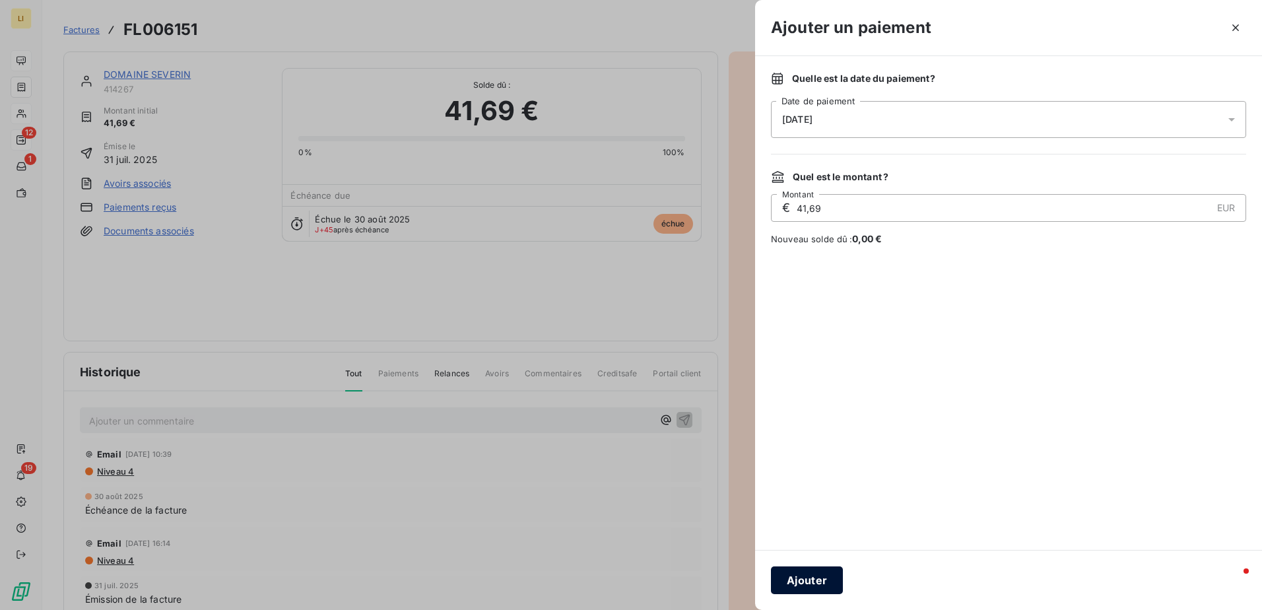
click at [818, 575] on button "Ajouter" at bounding box center [807, 580] width 72 height 28
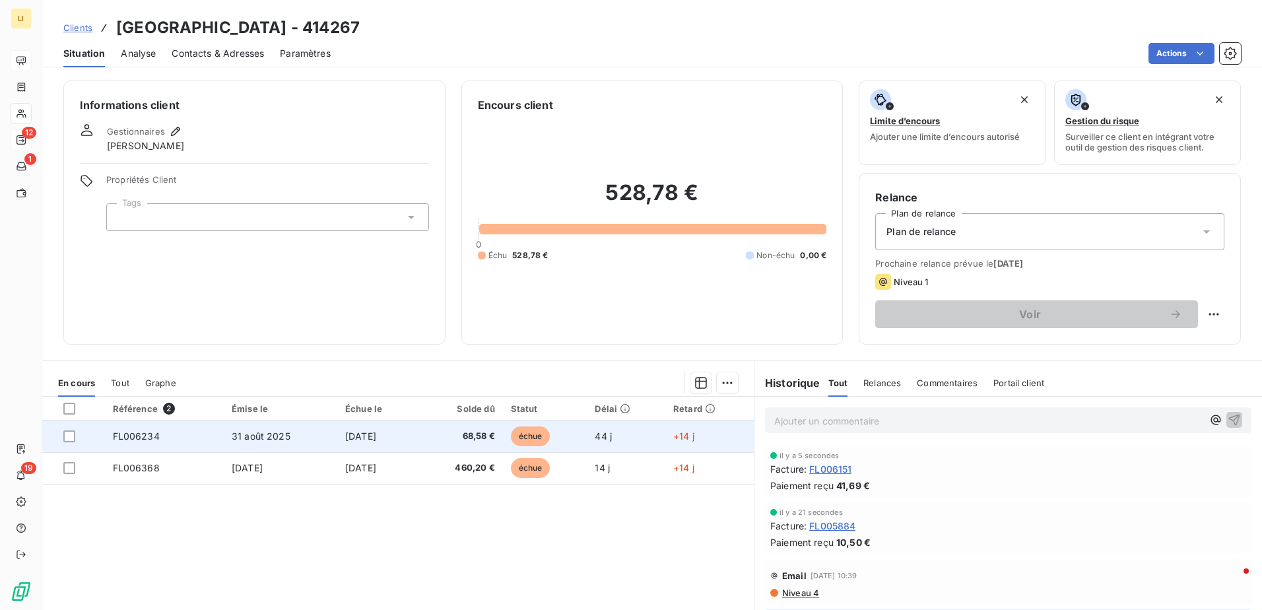
click at [456, 424] on td "68,58 €" at bounding box center [460, 436] width 84 height 32
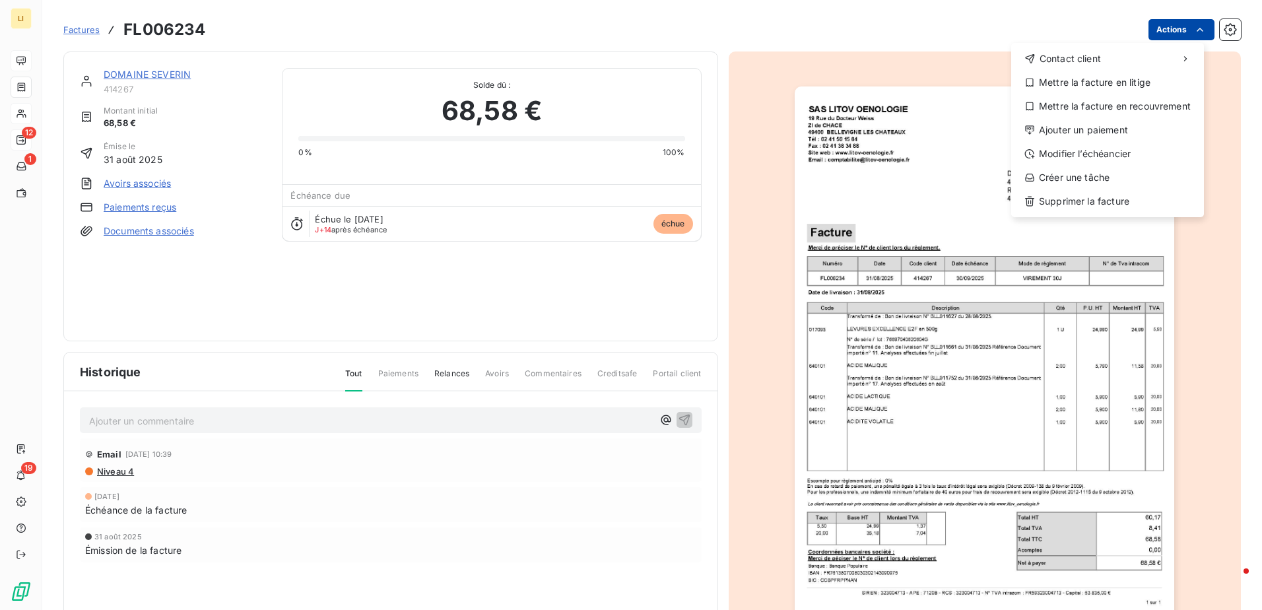
click at [1157, 28] on html "LI 12 1 19 Factures FL006234 Actions Contact client Mettre la facture en litige…" at bounding box center [631, 305] width 1262 height 610
click at [1069, 127] on div "Ajouter un paiement" at bounding box center [1108, 129] width 182 height 21
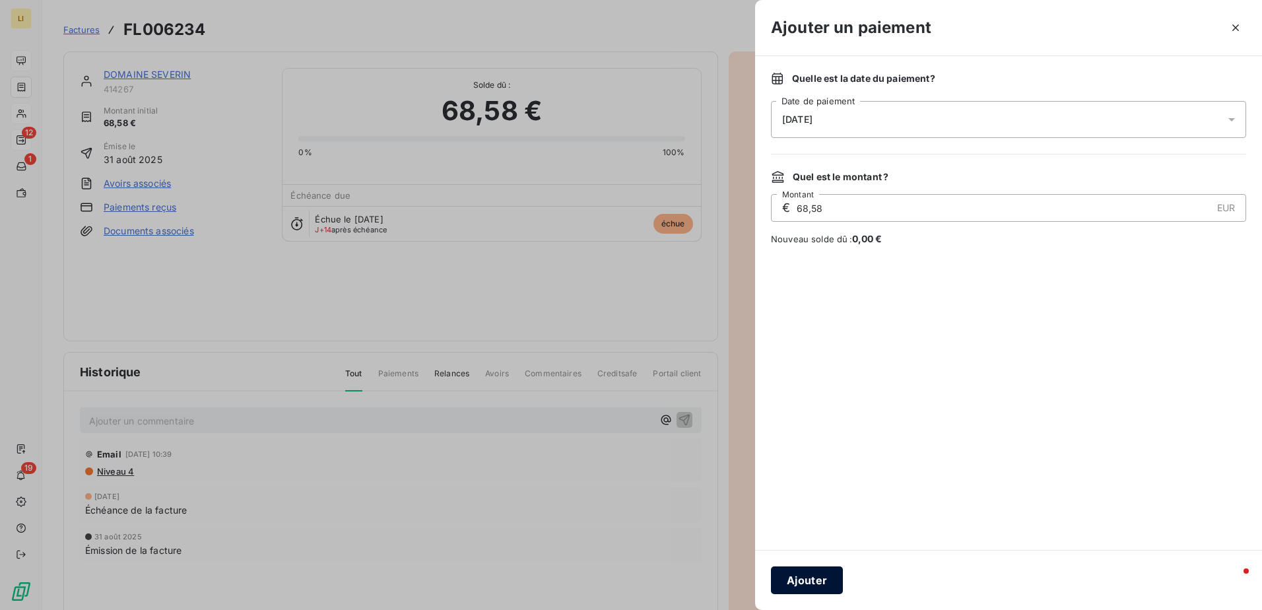
click at [813, 568] on button "Ajouter" at bounding box center [807, 580] width 72 height 28
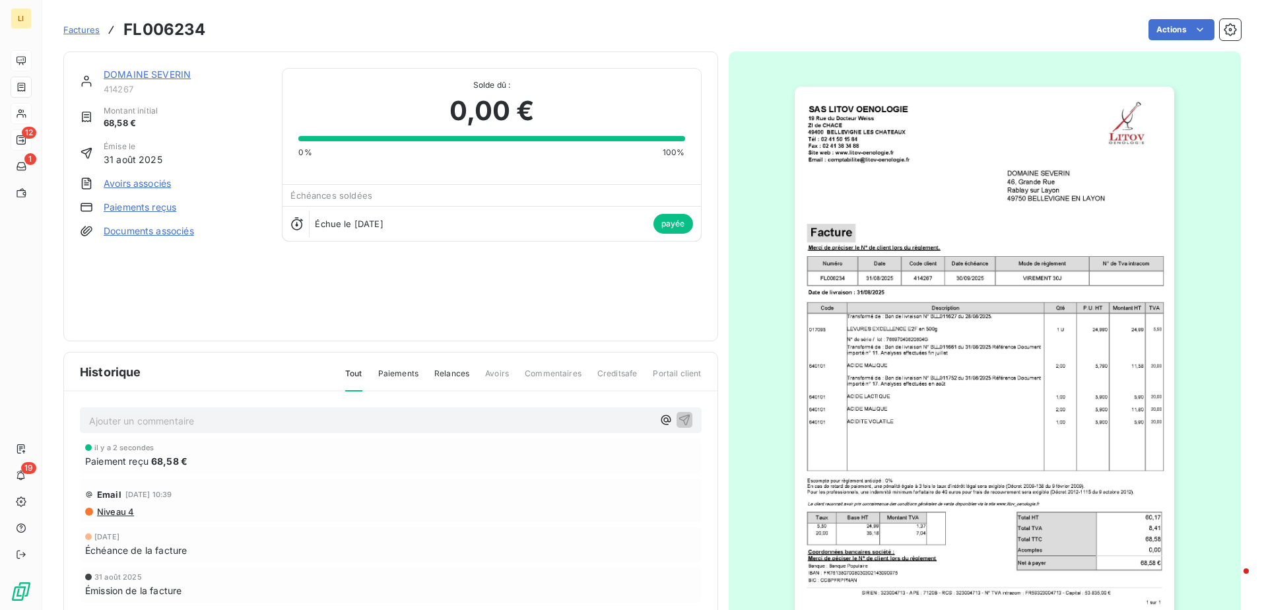
click at [170, 65] on div "DOMAINE SEVERIN 414267 Montant initial 68,58 € Émise le [DATE] Avoirs associés …" at bounding box center [390, 196] width 655 height 290
click at [169, 74] on link "DOMAINE SEVERIN" at bounding box center [147, 74] width 87 height 11
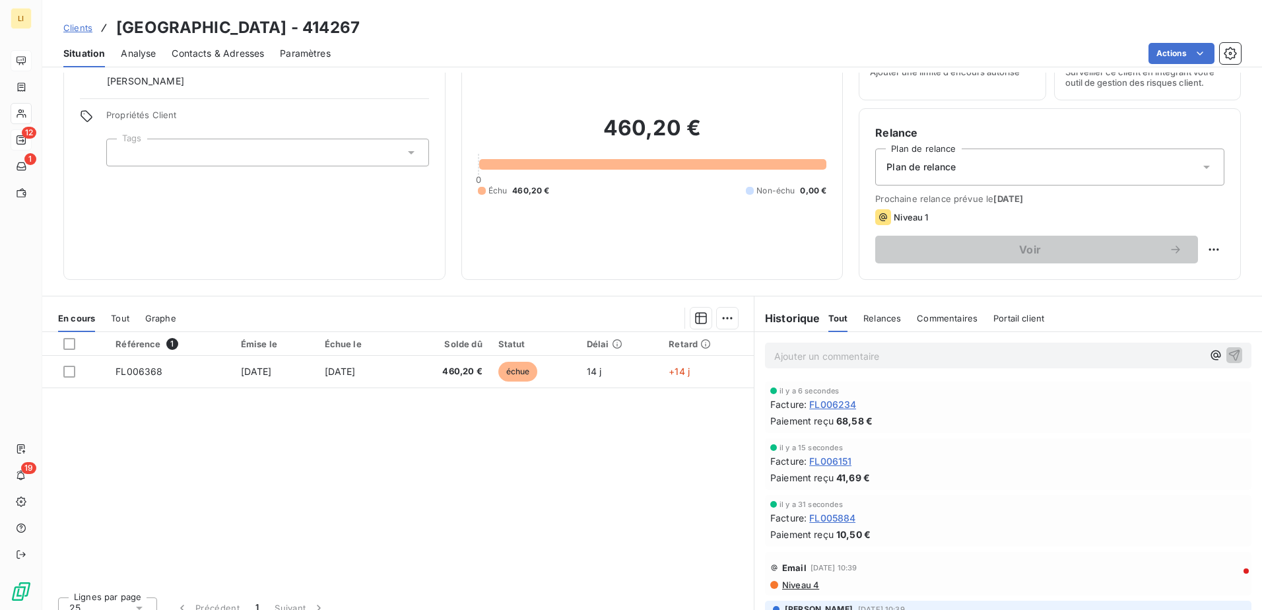
scroll to position [66, 0]
click at [1209, 349] on icon "button" at bounding box center [1215, 353] width 13 height 13
click at [1071, 399] on span "[PERSON_NAME]" at bounding box center [1109, 397] width 132 height 11
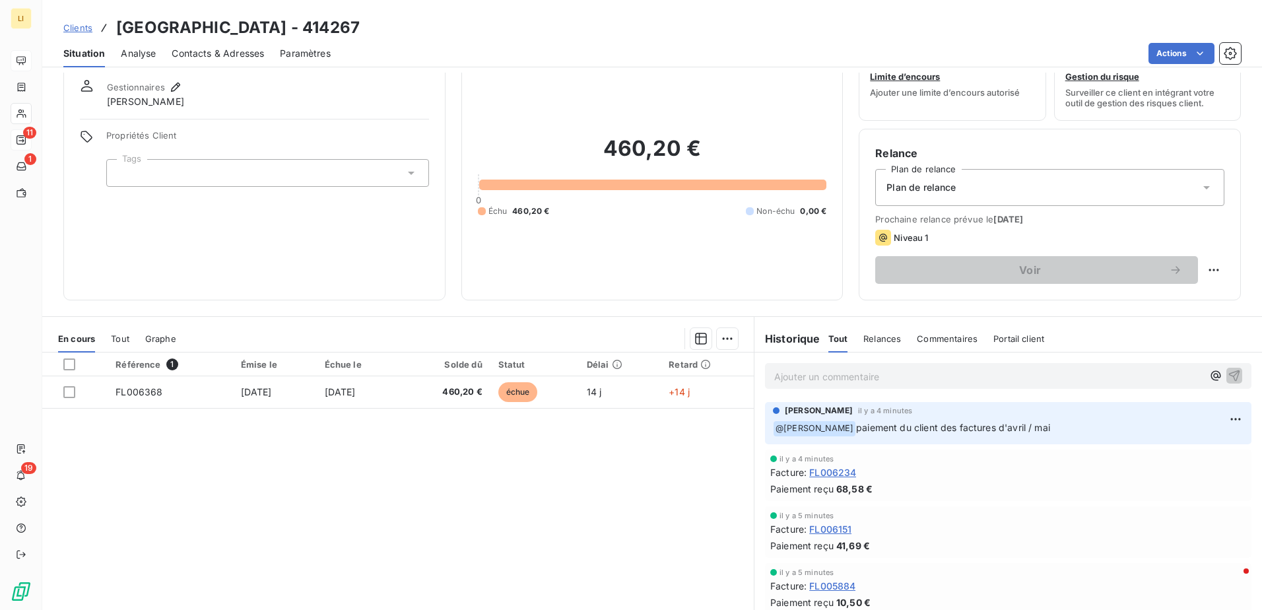
scroll to position [22, 0]
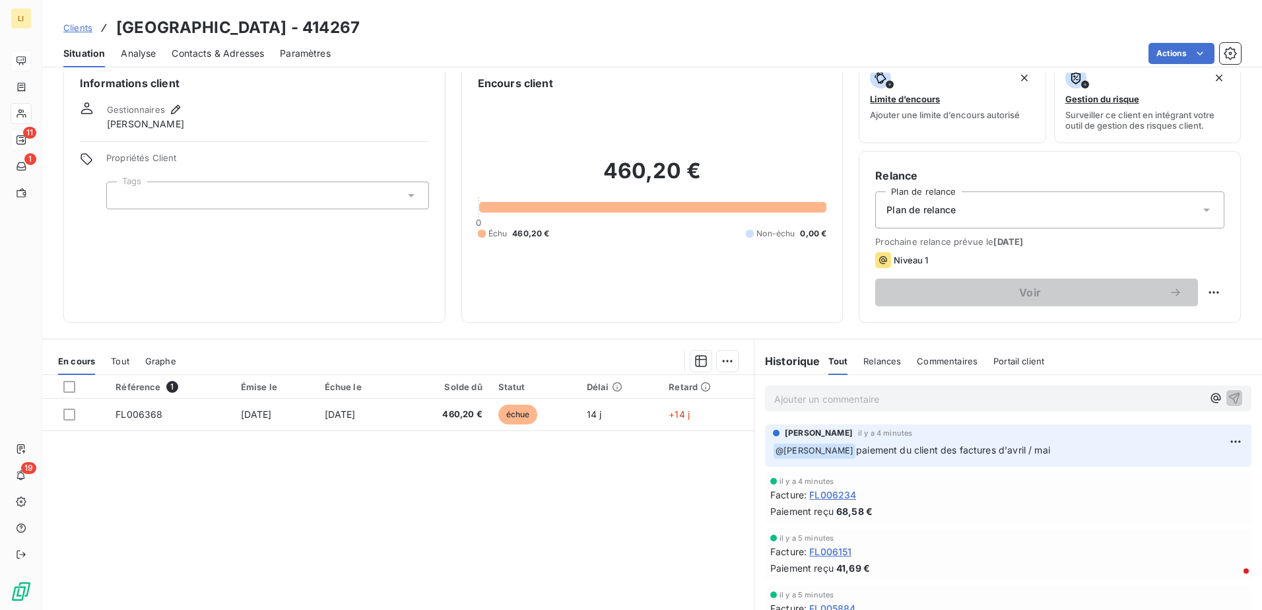
click at [59, 27] on div "Clients DOMAINE SEVERIN - 414267" at bounding box center [652, 28] width 1220 height 24
click at [69, 25] on span "Clients" at bounding box center [77, 27] width 29 height 11
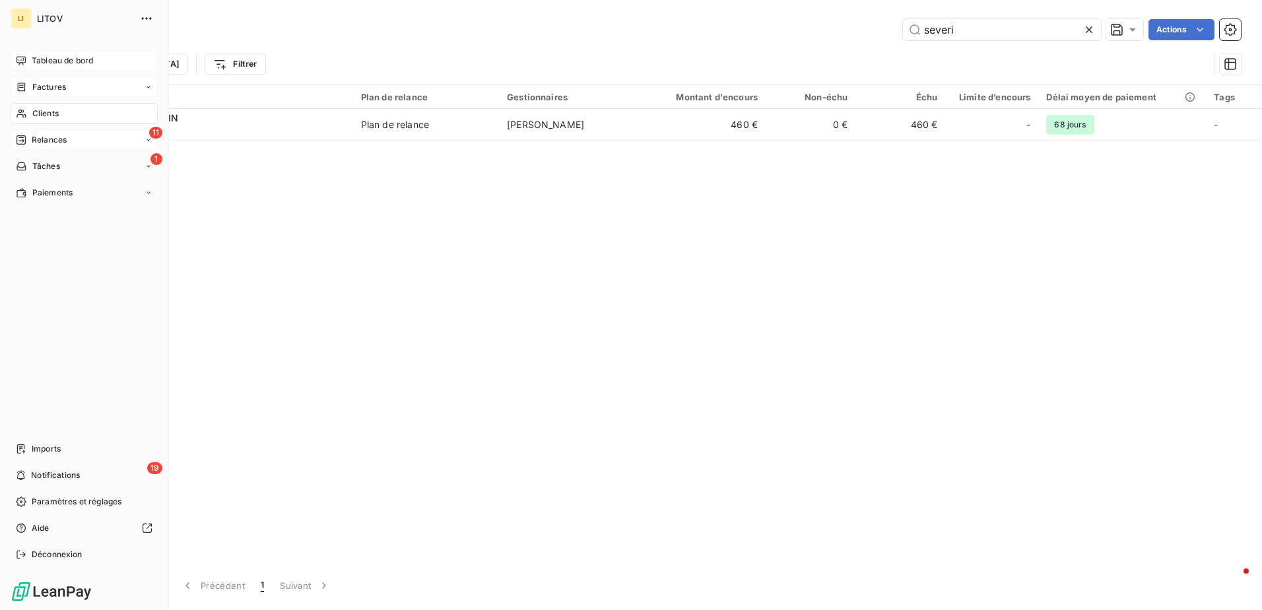
click at [39, 83] on span "Factures" at bounding box center [49, 87] width 34 height 12
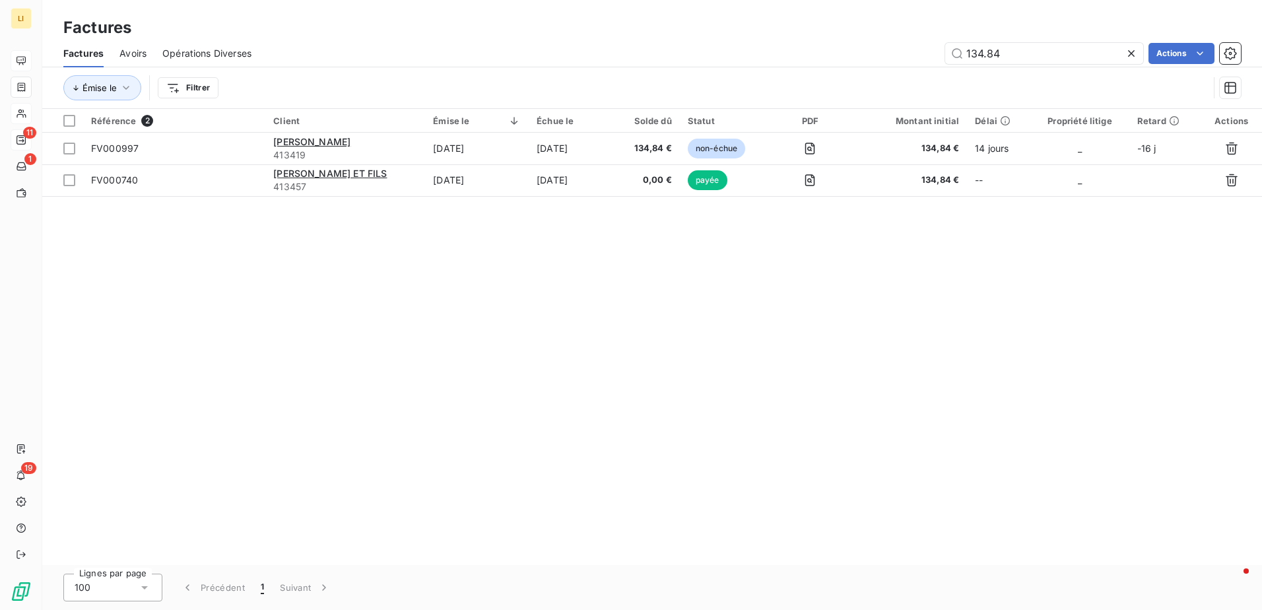
drag, startPoint x: 1047, startPoint y: 51, endPoint x: 888, endPoint y: 68, distance: 159.3
click at [803, 54] on div "134.84 Actions" at bounding box center [754, 53] width 974 height 21
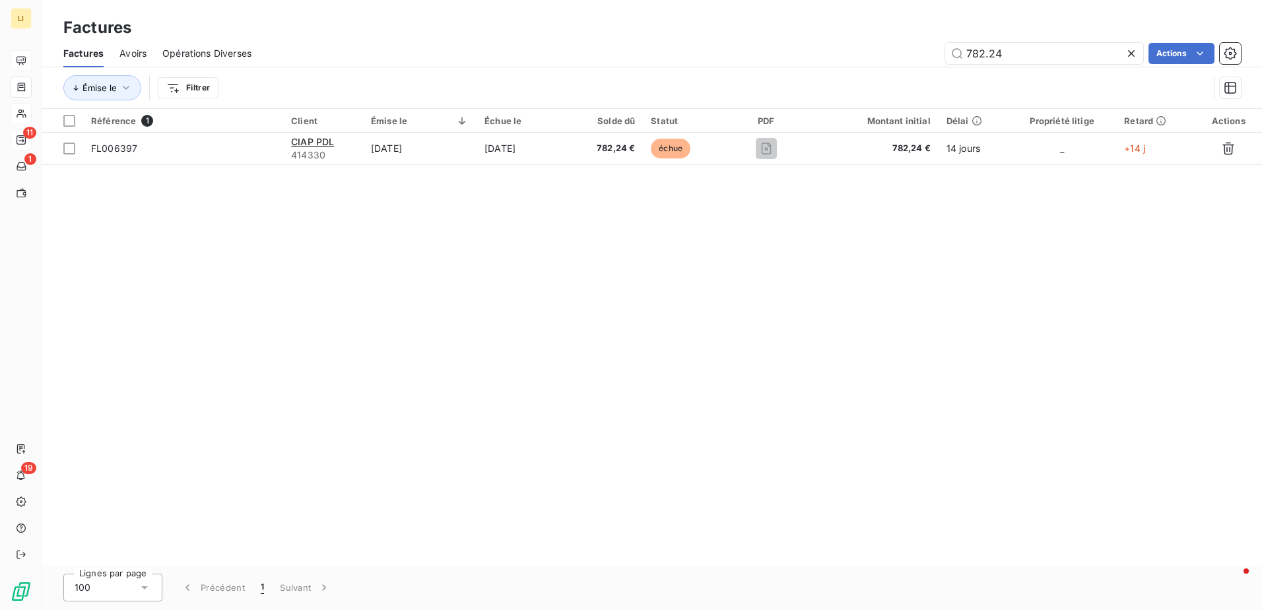
type input "782.24"
